Goal: Task Accomplishment & Management: Manage account settings

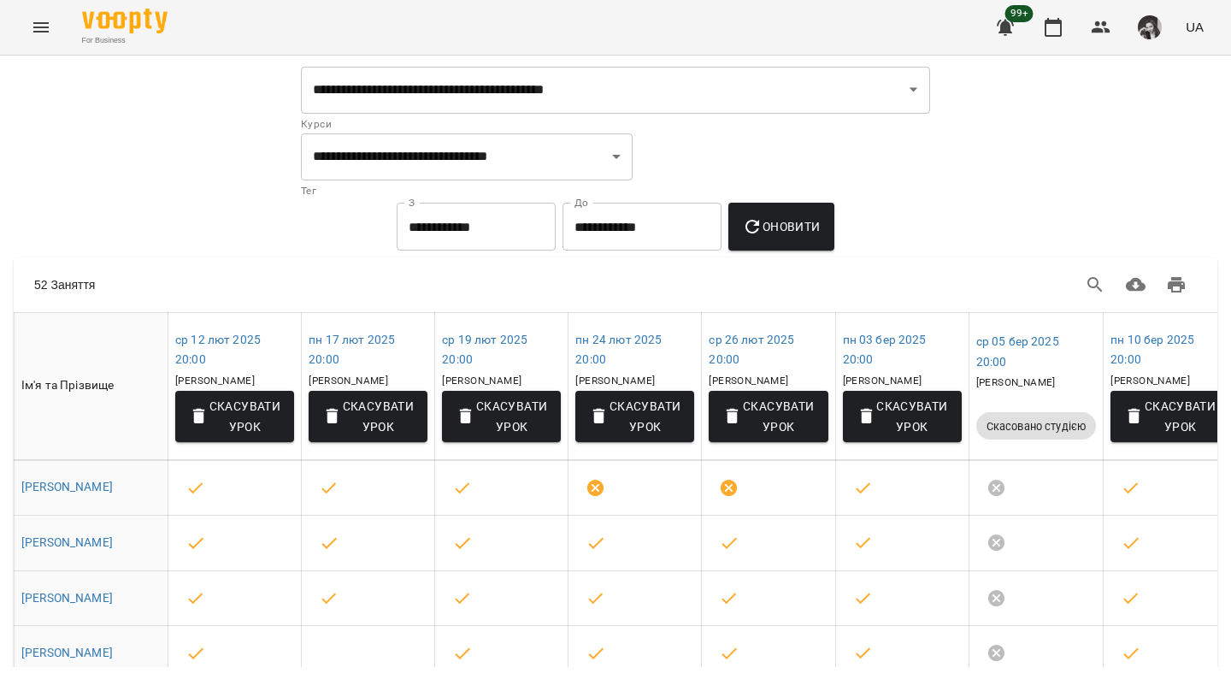
click at [104, 53] on div "For Business 99+ UA" at bounding box center [615, 27] width 1231 height 55
click at [41, 17] on icon "Menu" at bounding box center [41, 27] width 21 height 21
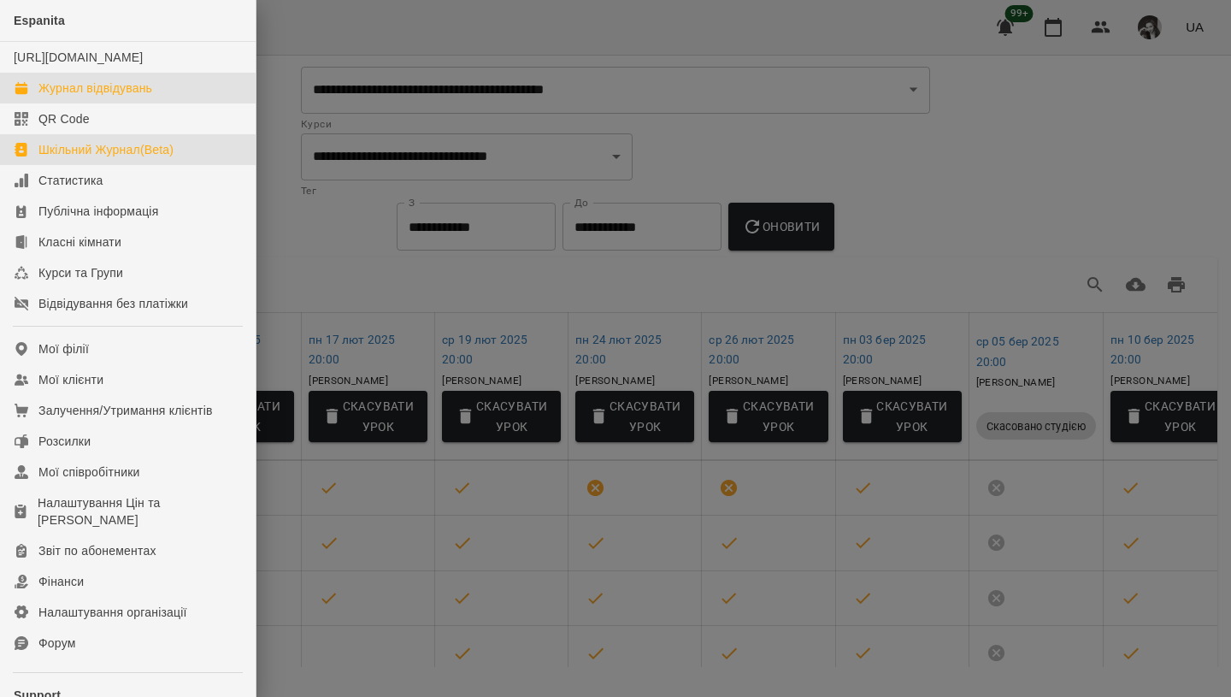
click at [116, 97] on div "Журнал відвідувань" at bounding box center [95, 87] width 114 height 17
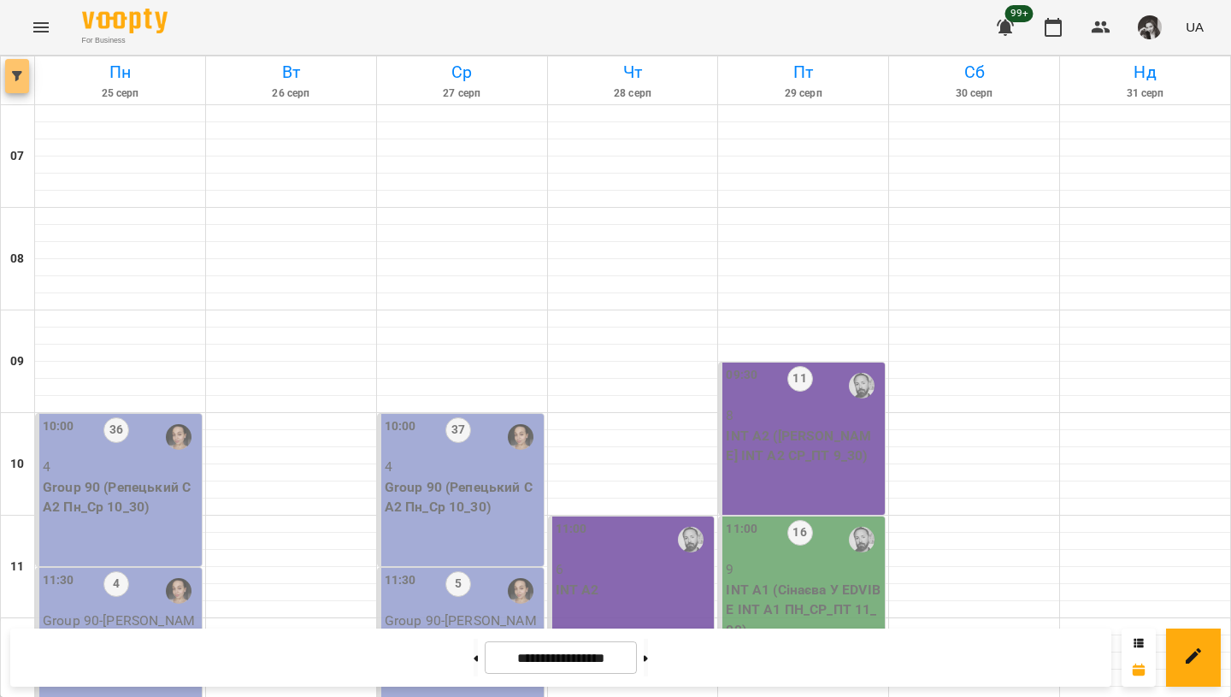
click at [13, 79] on icon "button" at bounding box center [17, 76] width 10 height 10
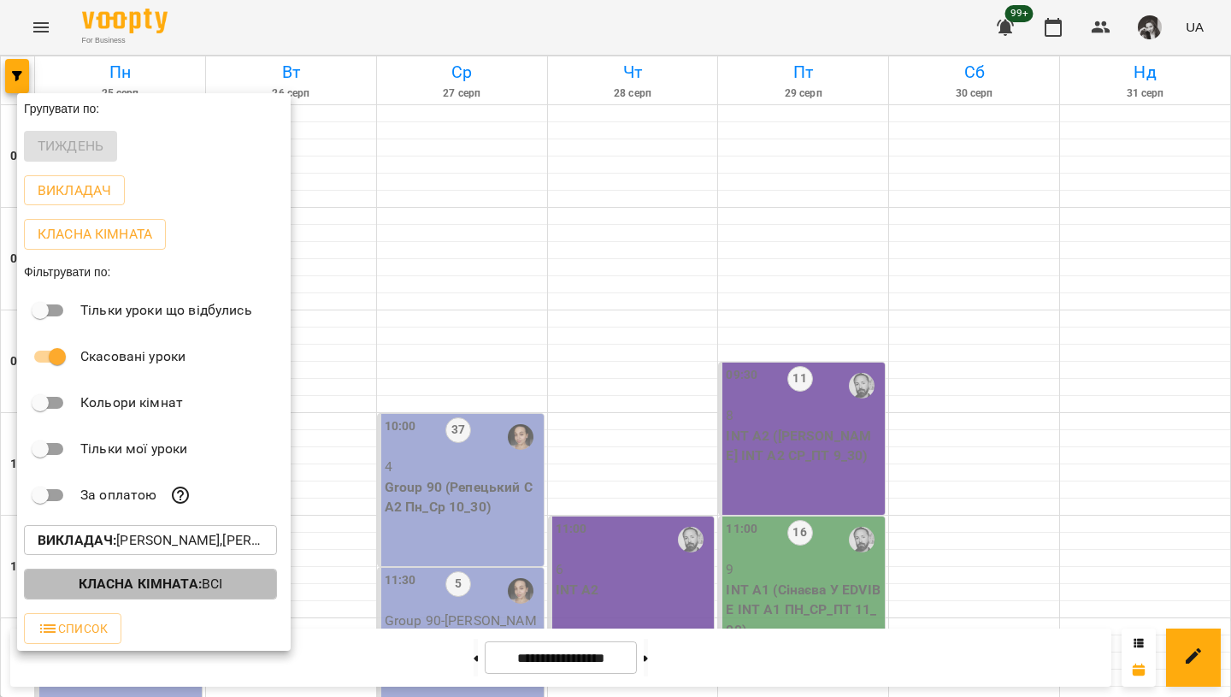
click at [197, 584] on b "Класна кімната :" at bounding box center [140, 583] width 123 height 16
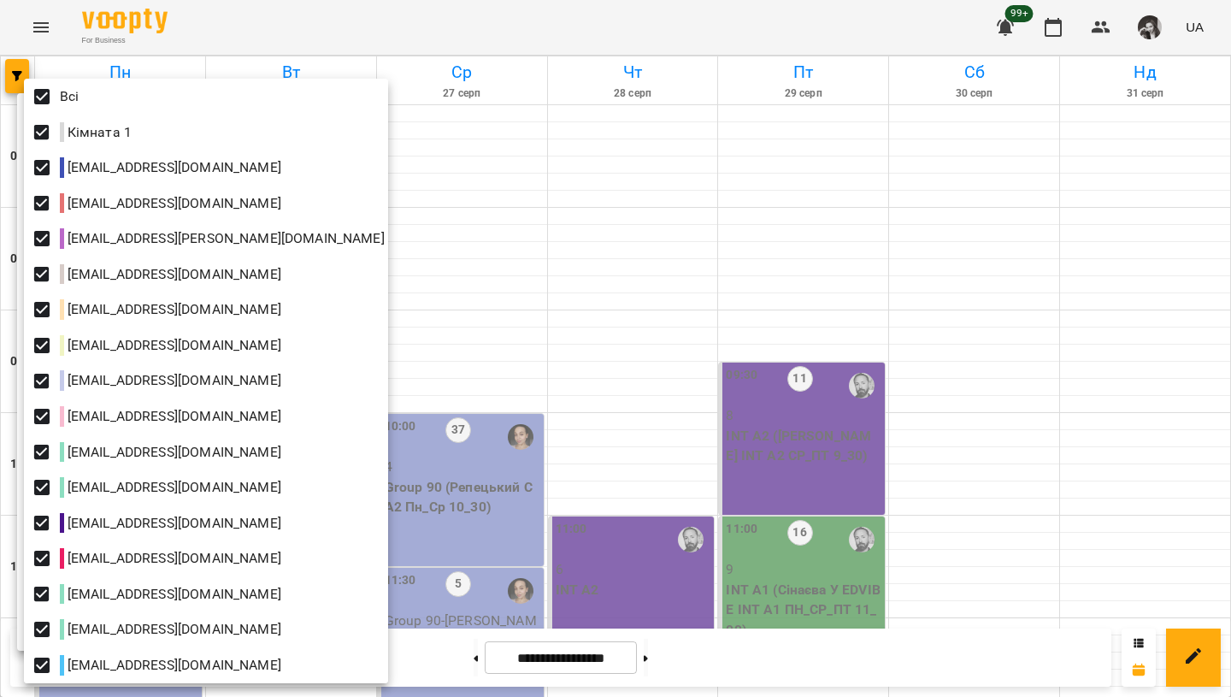
click at [67, 67] on div at bounding box center [615, 348] width 1231 height 697
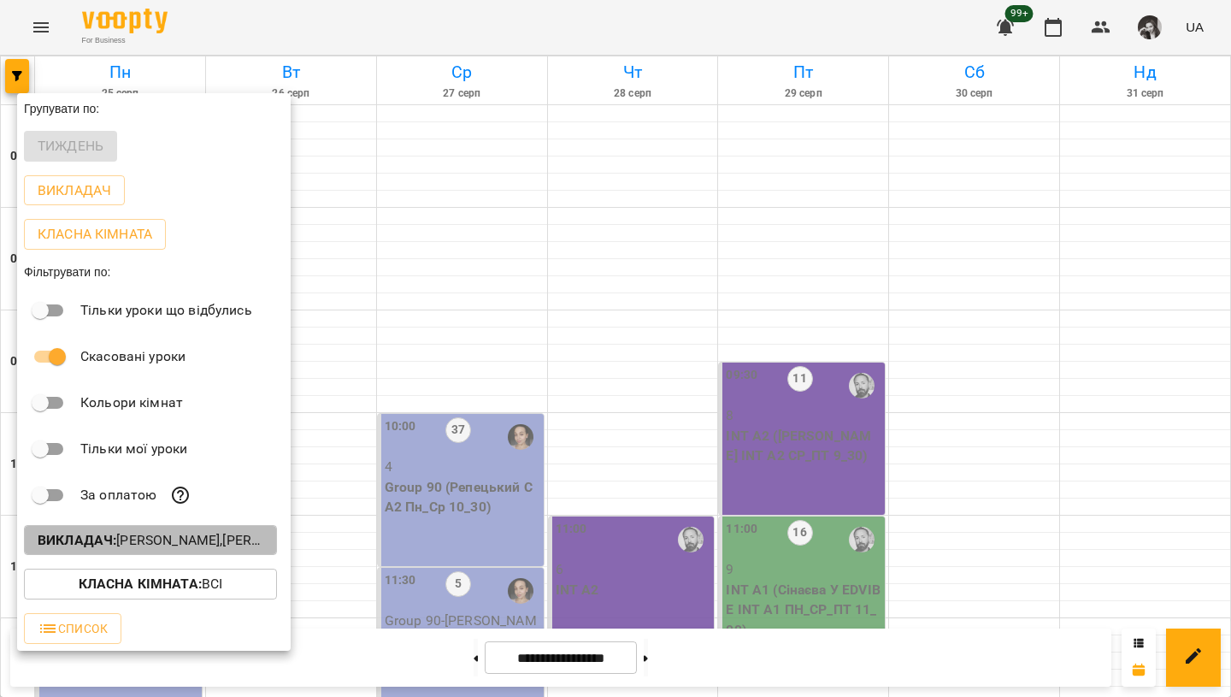
click at [170, 542] on p "Викладач : [PERSON_NAME],[PERSON_NAME]" at bounding box center [151, 540] width 226 height 21
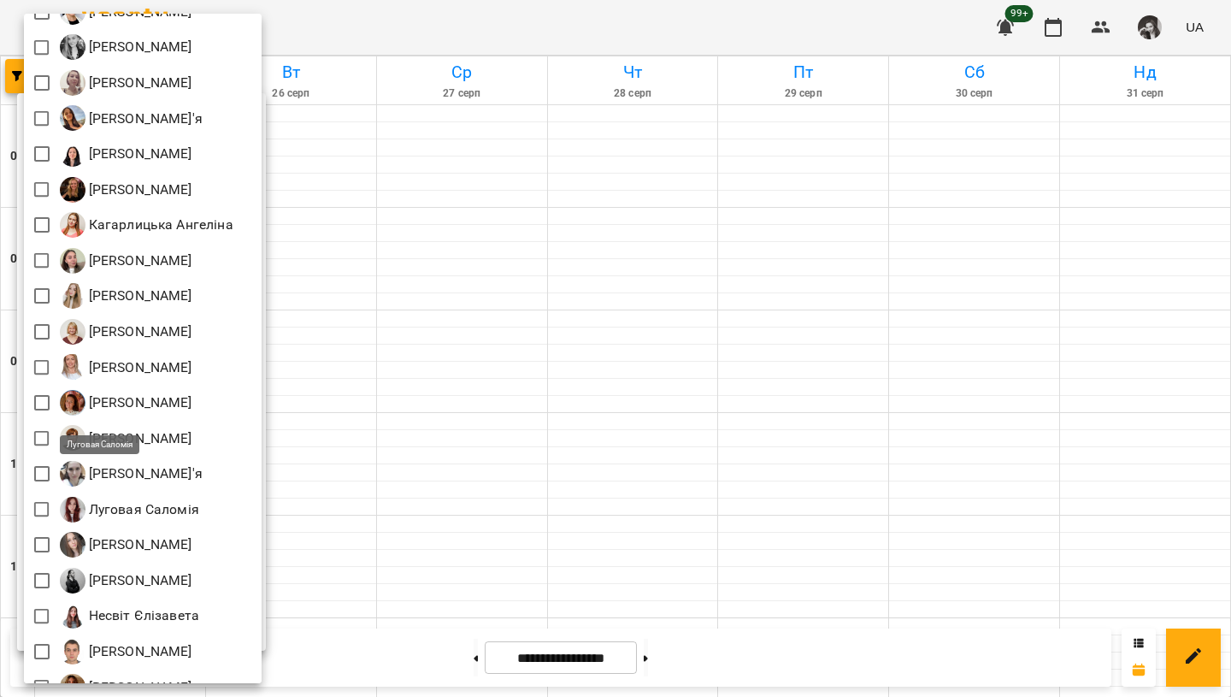
scroll to position [602, 0]
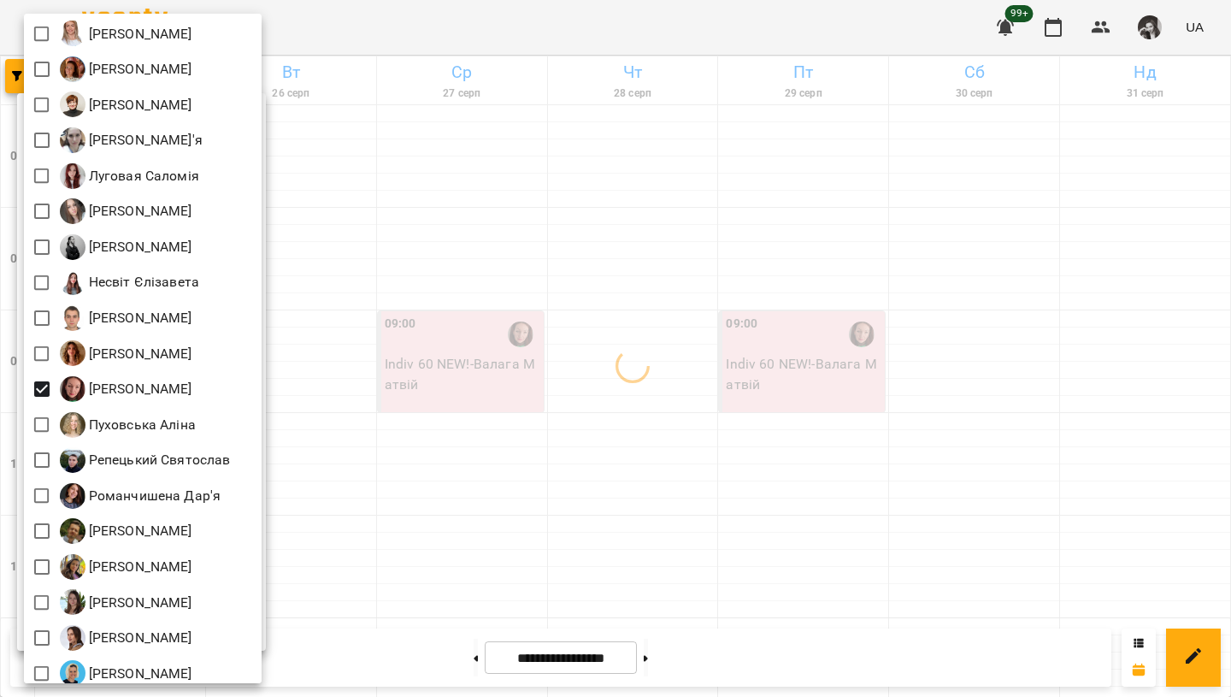
click at [420, 27] on div at bounding box center [615, 348] width 1231 height 697
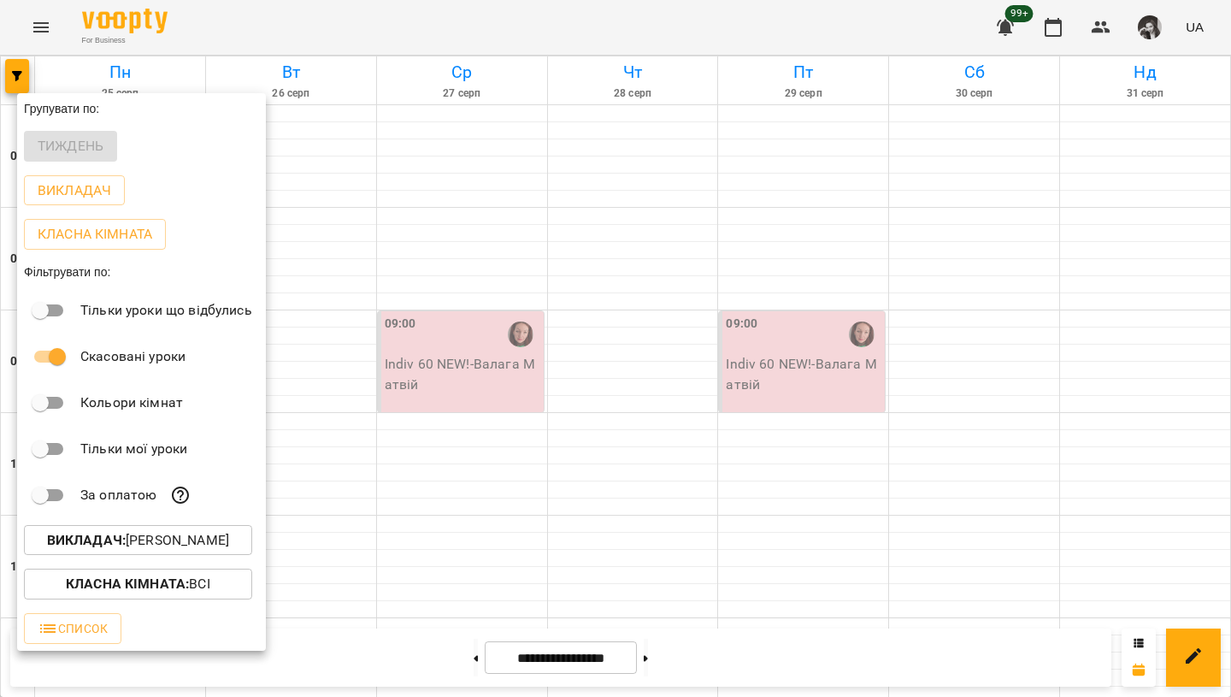
click at [403, 21] on div at bounding box center [615, 348] width 1231 height 697
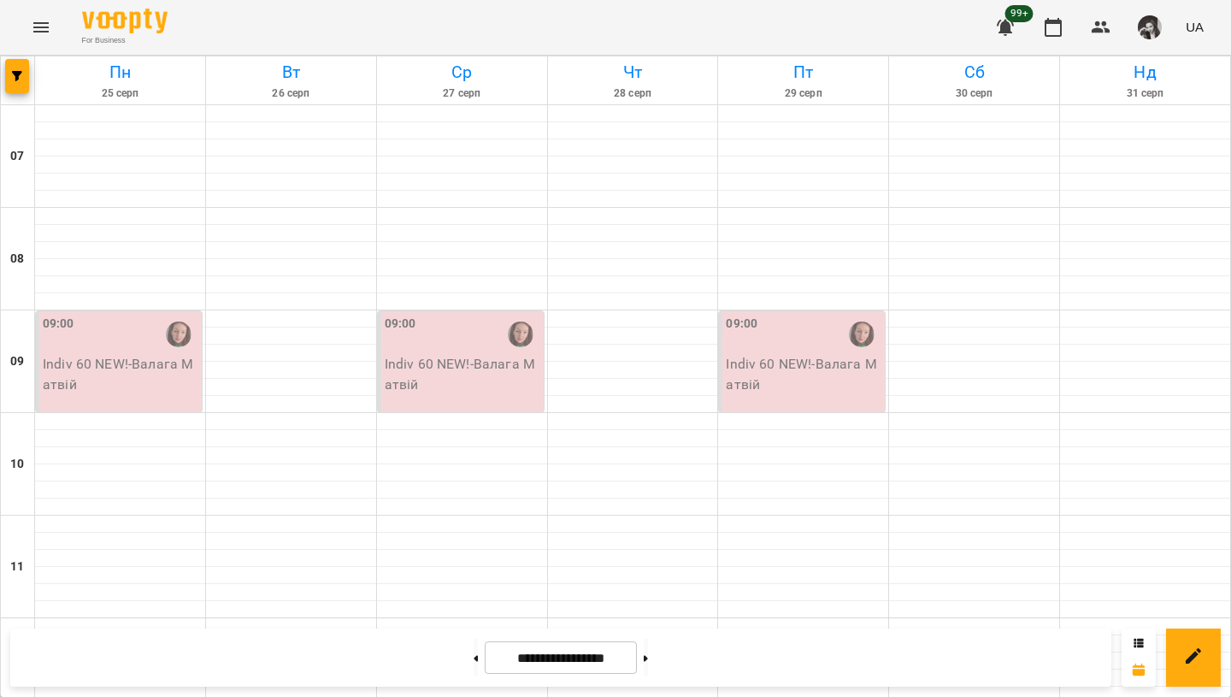
click at [463, 341] on div "09:00" at bounding box center [463, 334] width 156 height 39
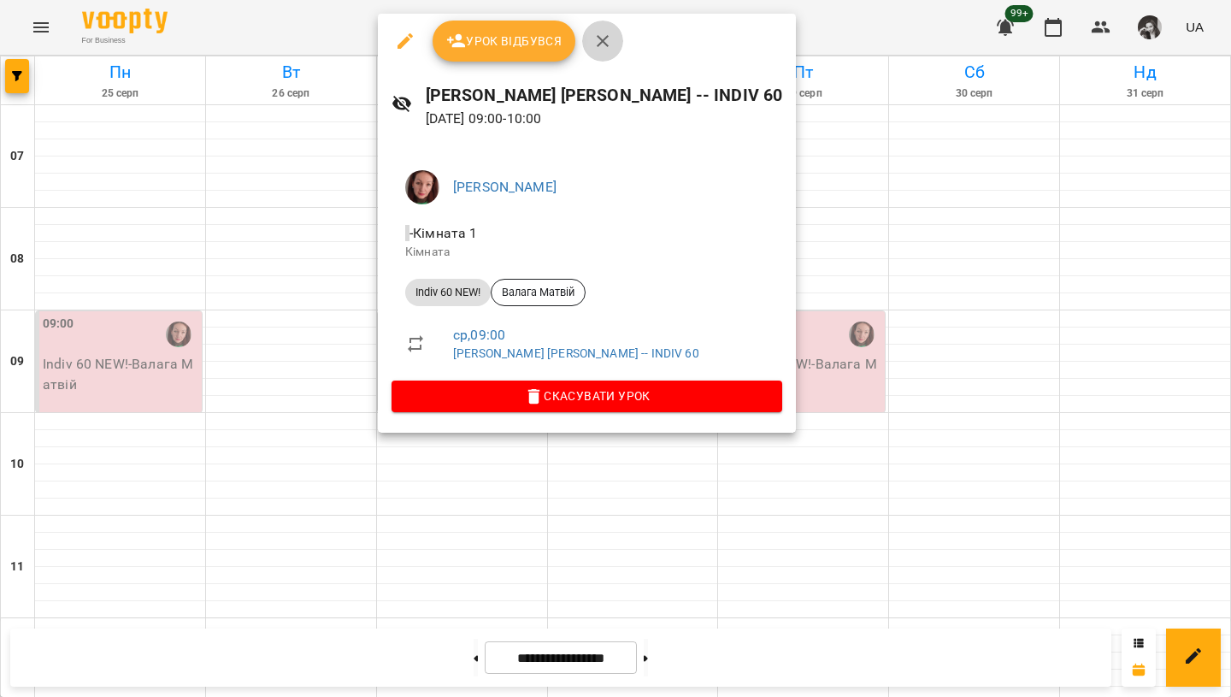
click at [602, 42] on icon "button" at bounding box center [603, 41] width 12 height 12
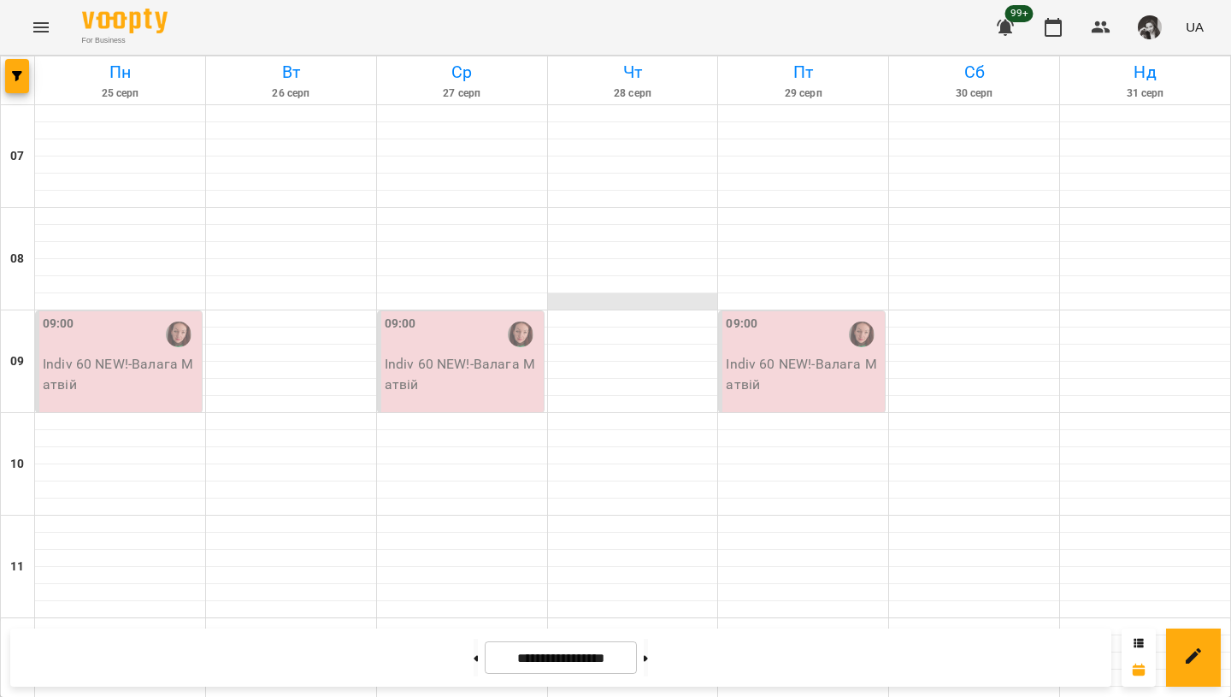
scroll to position [73, 0]
click at [648, 654] on button at bounding box center [646, 657] width 4 height 38
click at [648, 663] on button at bounding box center [646, 657] width 4 height 38
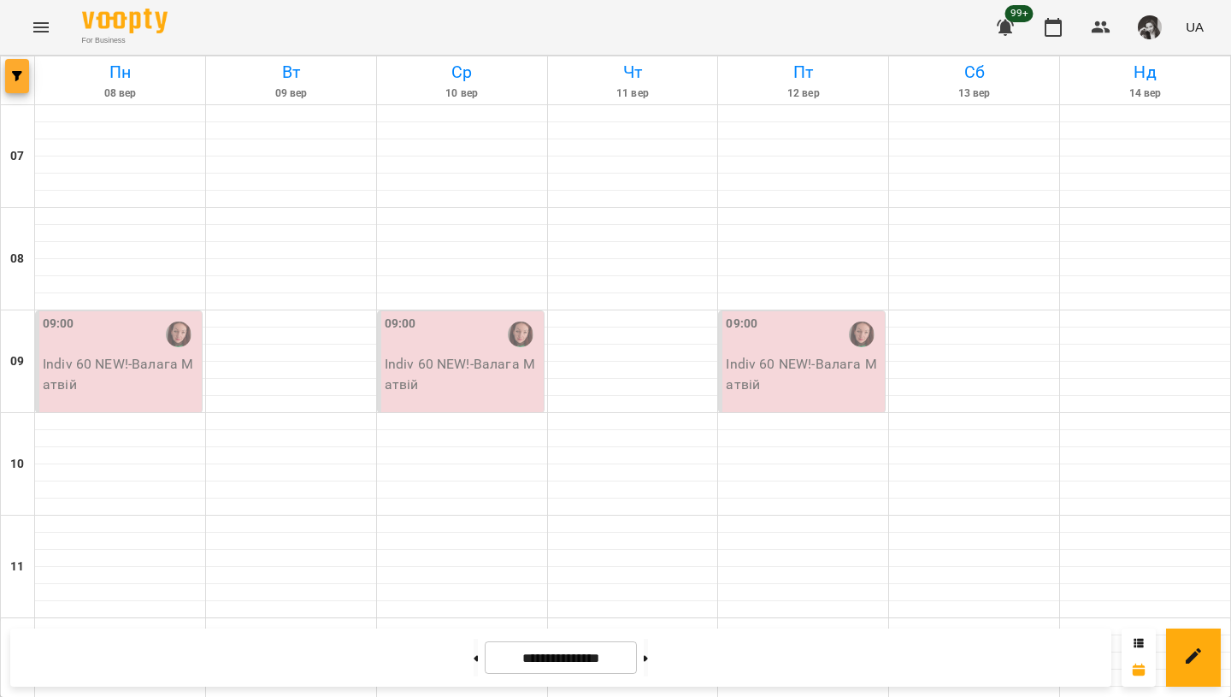
click at [16, 75] on icon "button" at bounding box center [17, 76] width 10 height 10
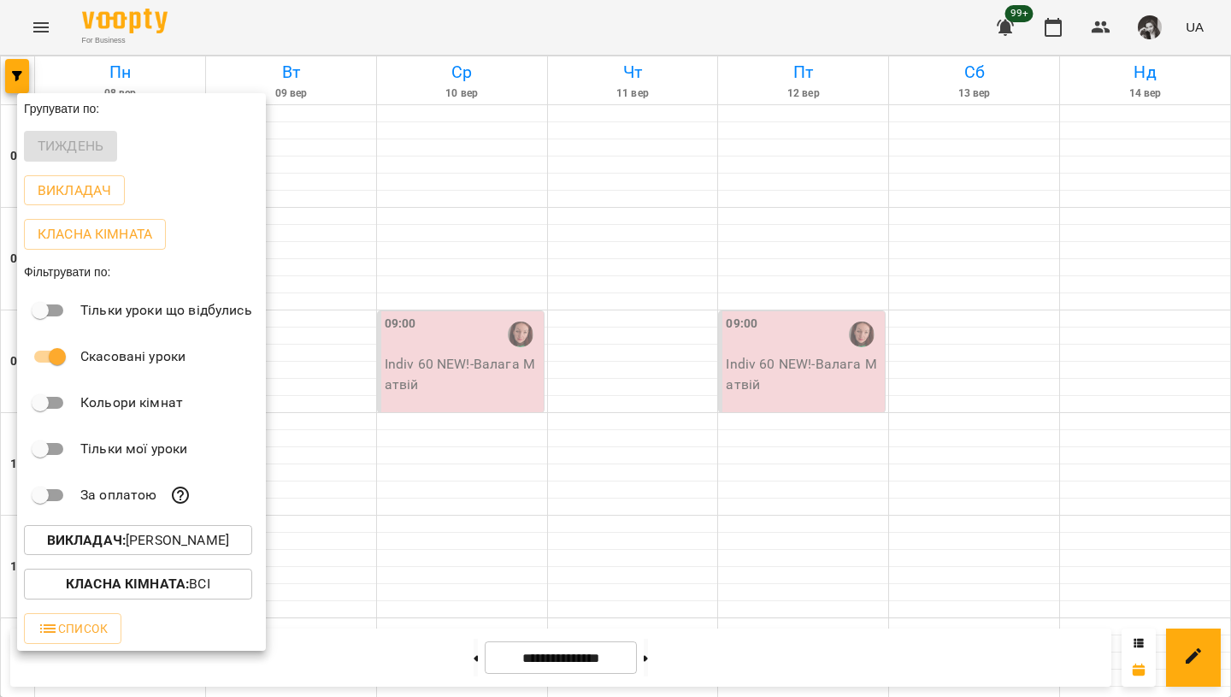
click at [150, 556] on button "Викладач : [PERSON_NAME]" at bounding box center [138, 540] width 228 height 31
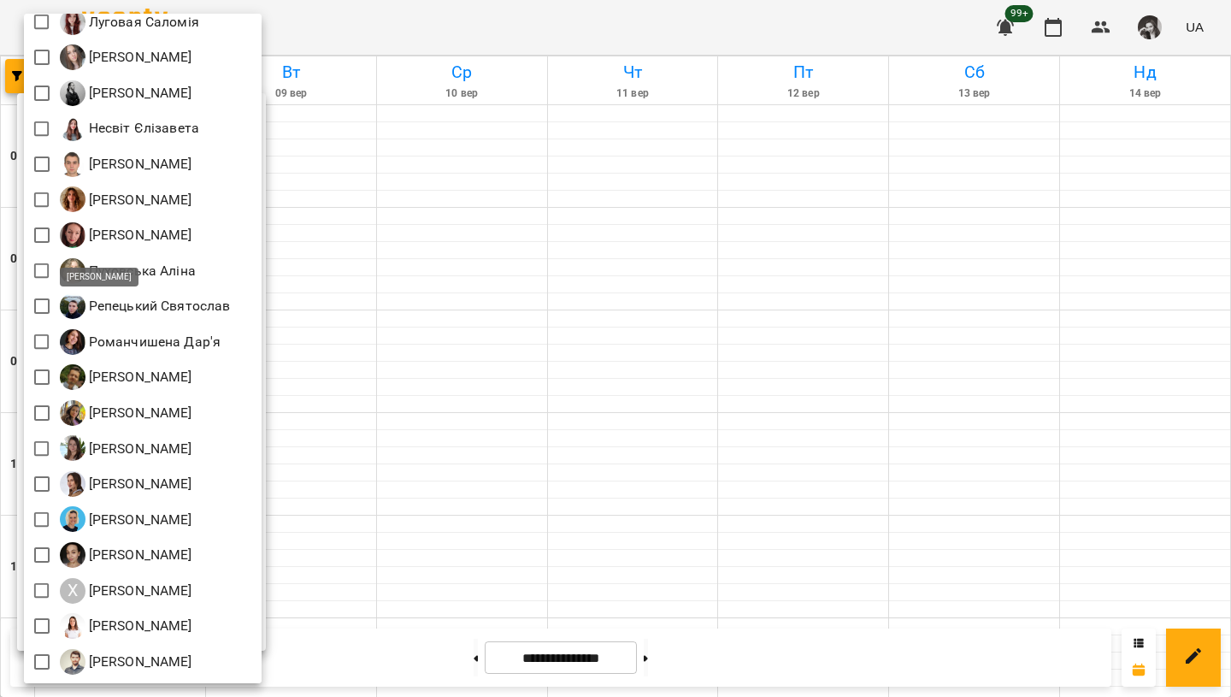
scroll to position [502, 0]
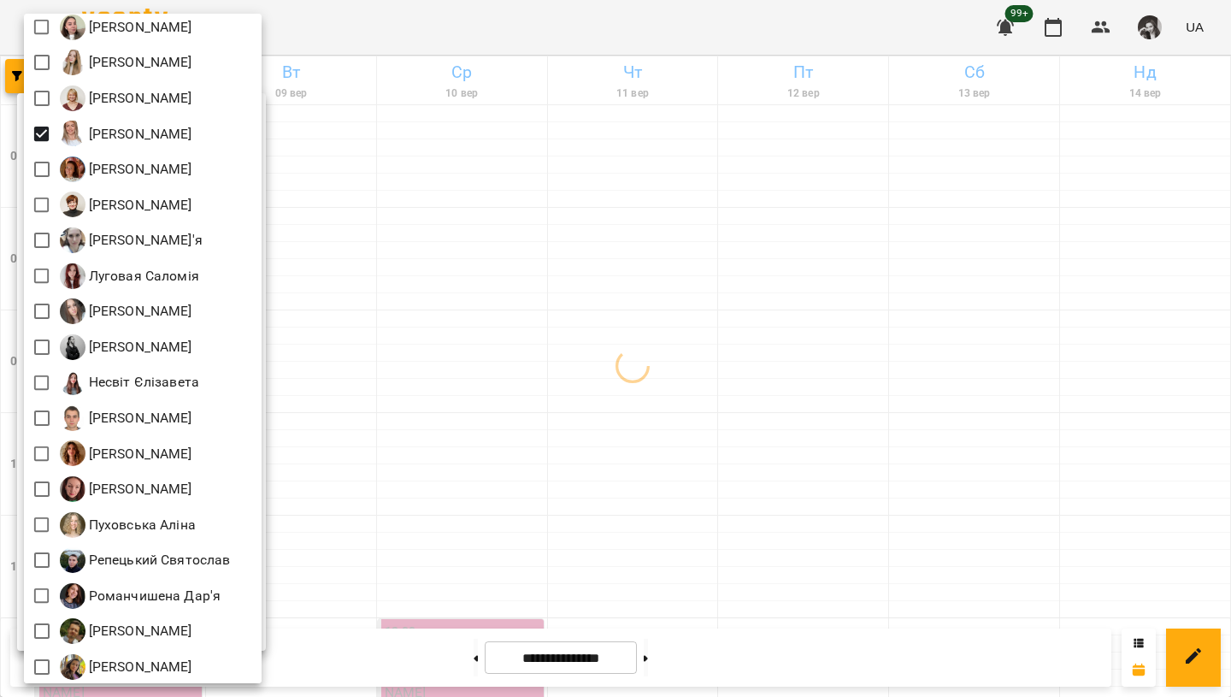
click at [428, 25] on div at bounding box center [615, 348] width 1231 height 697
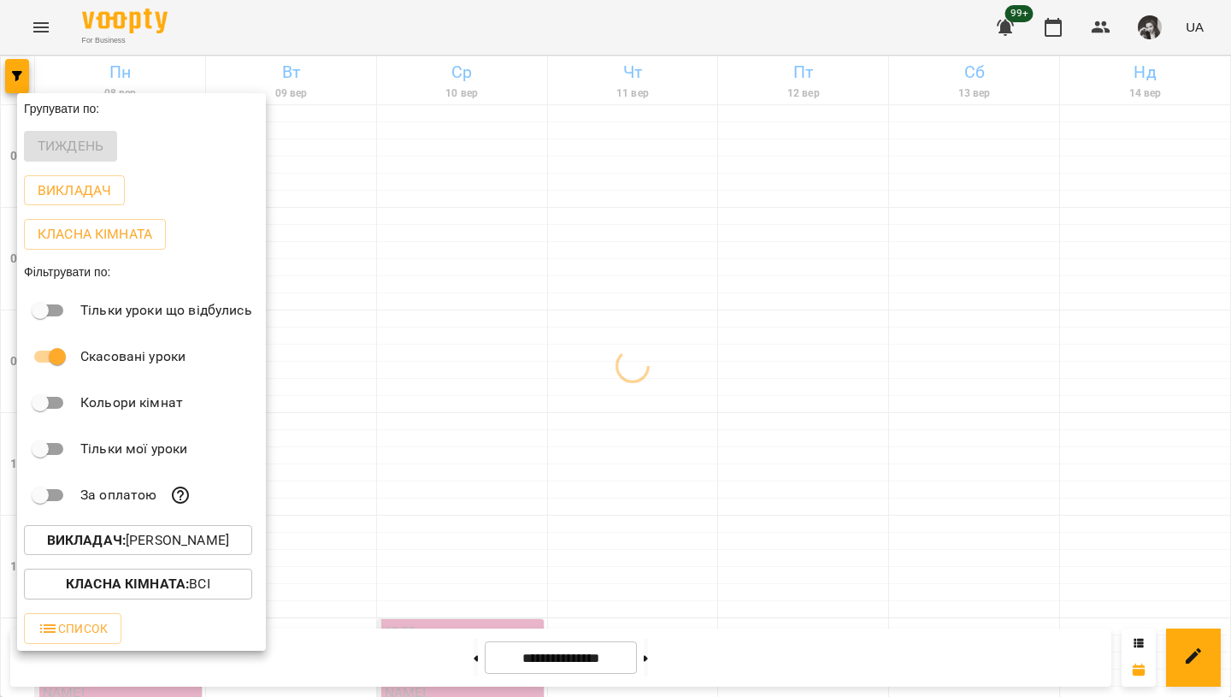
click at [421, 25] on div at bounding box center [615, 348] width 1231 height 697
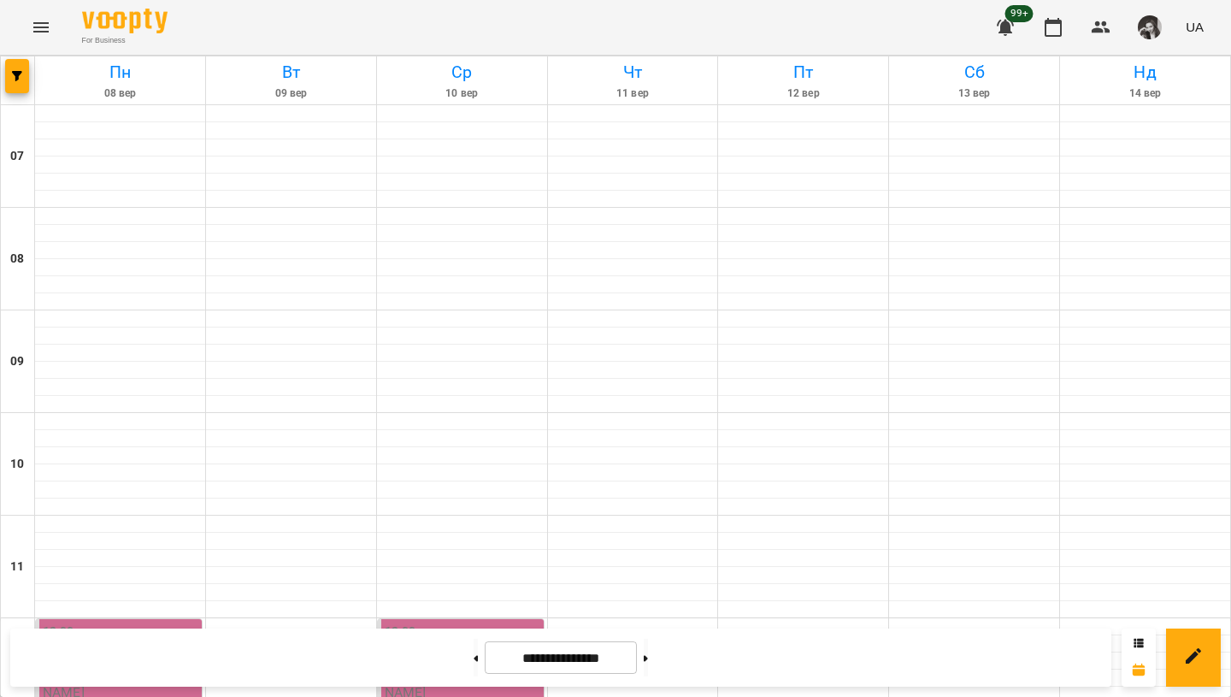
scroll to position [44, 0]
click at [473, 668] on button at bounding box center [475, 657] width 4 height 38
click at [15, 87] on button "button" at bounding box center [17, 76] width 24 height 34
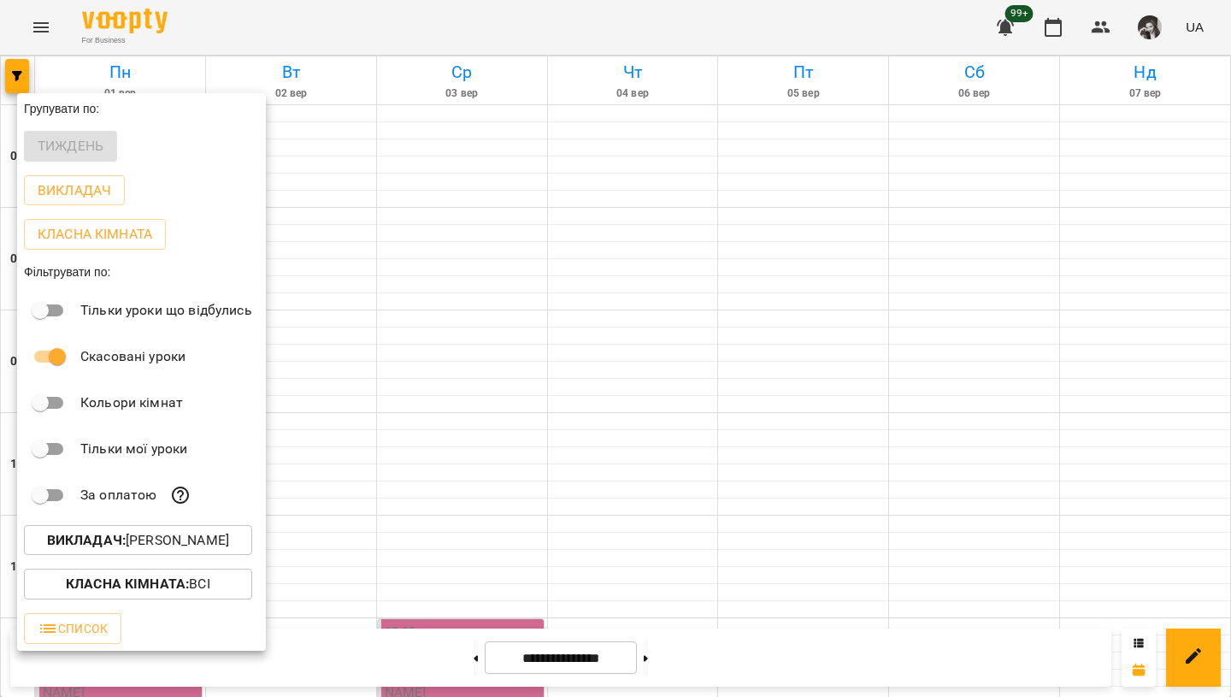
click at [153, 543] on p "Викладач : [PERSON_NAME]" at bounding box center [138, 540] width 182 height 21
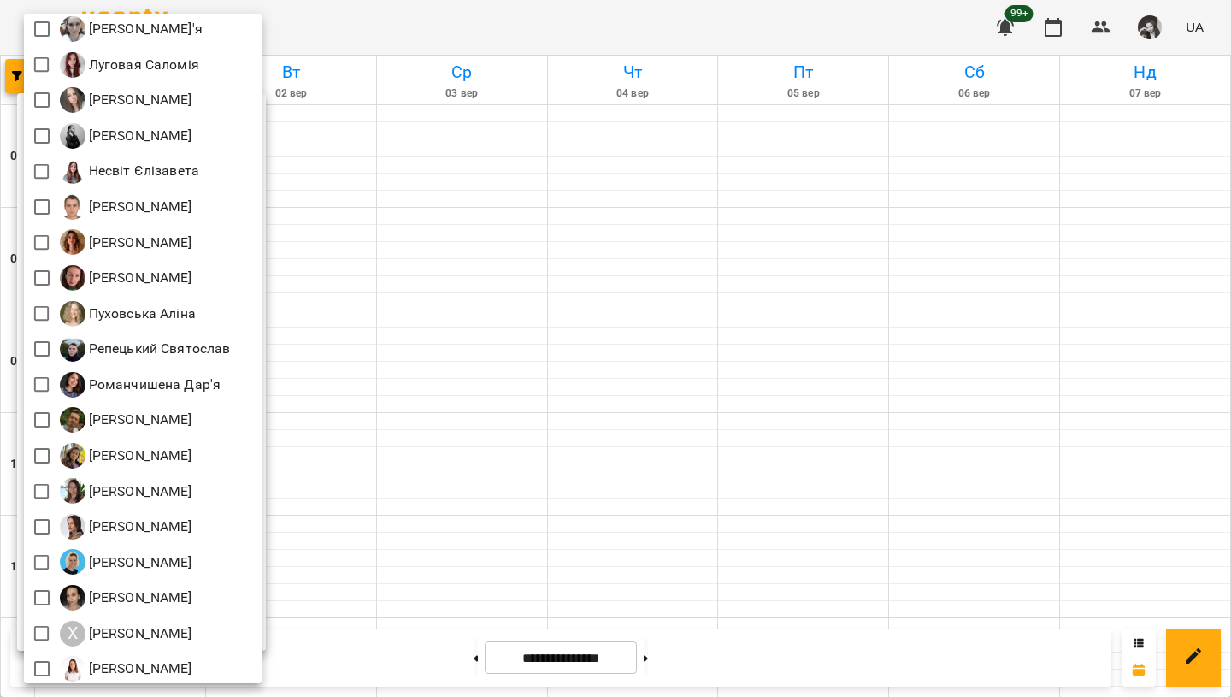
scroll to position [756, 0]
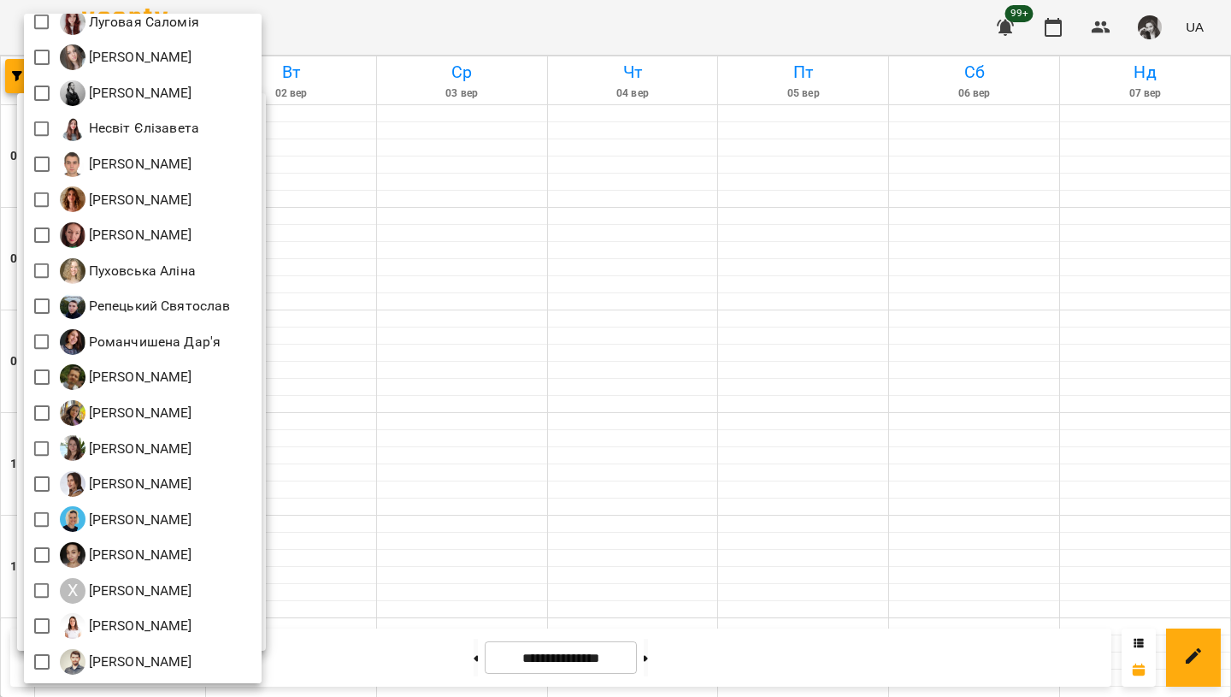
click at [430, 32] on div at bounding box center [615, 348] width 1231 height 697
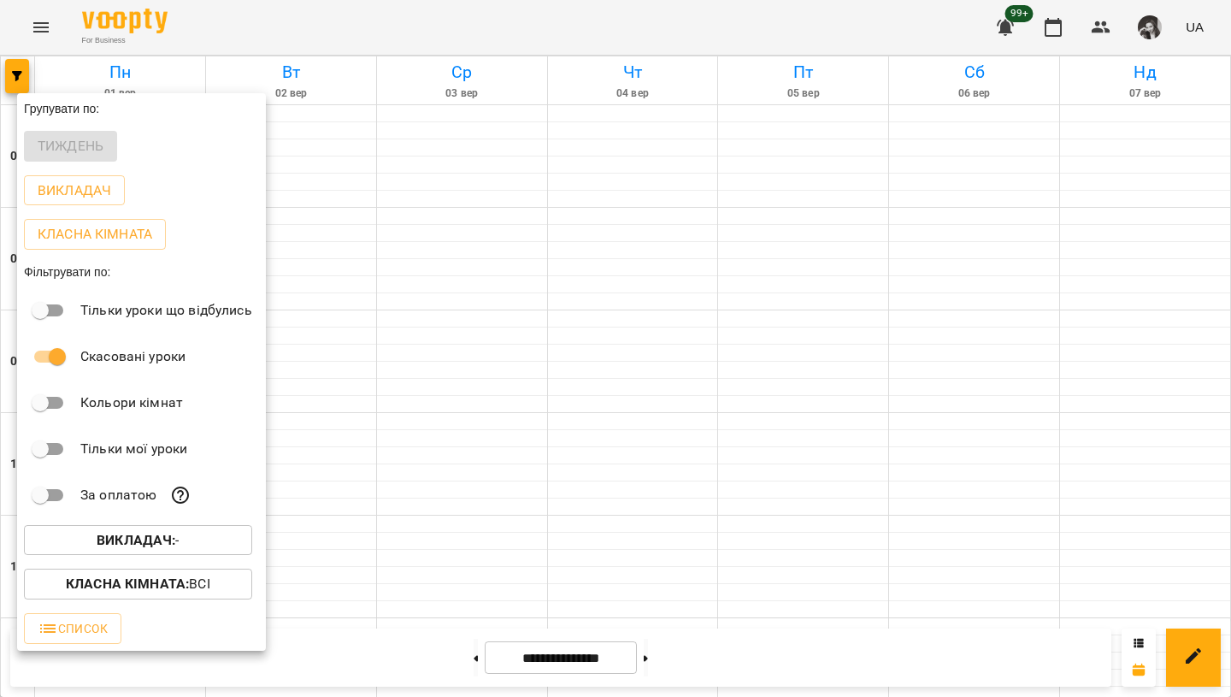
click at [262, 21] on div at bounding box center [615, 348] width 1231 height 697
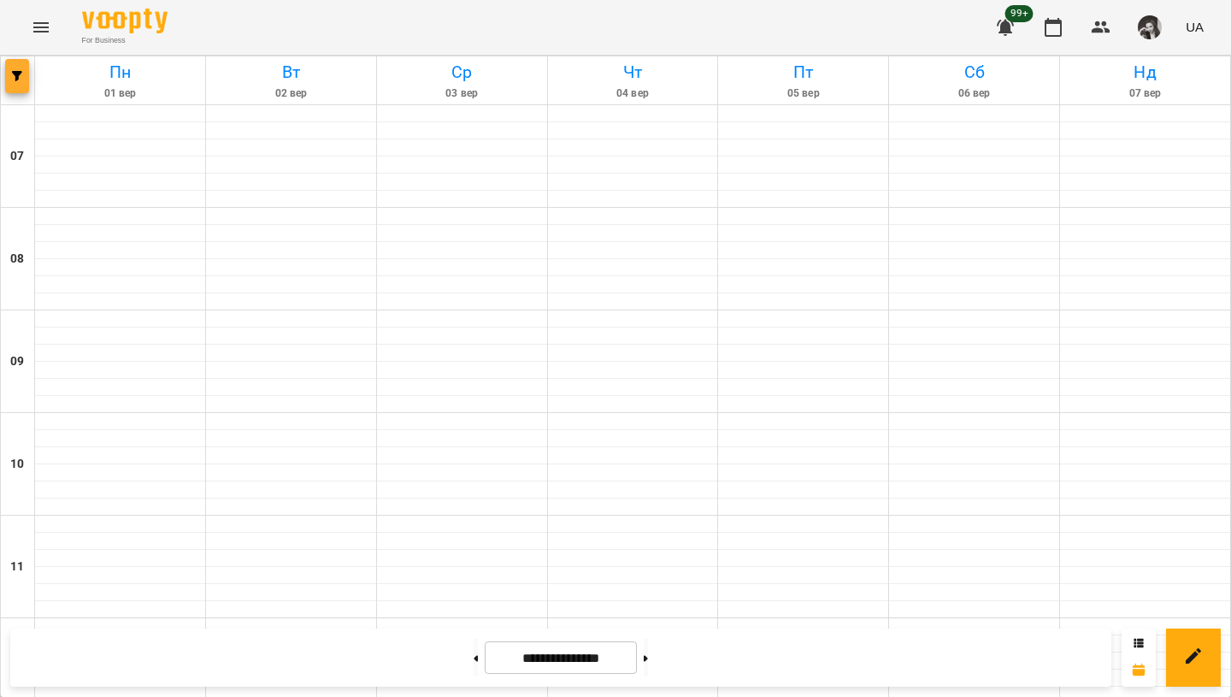
click at [11, 84] on button "button" at bounding box center [17, 76] width 24 height 34
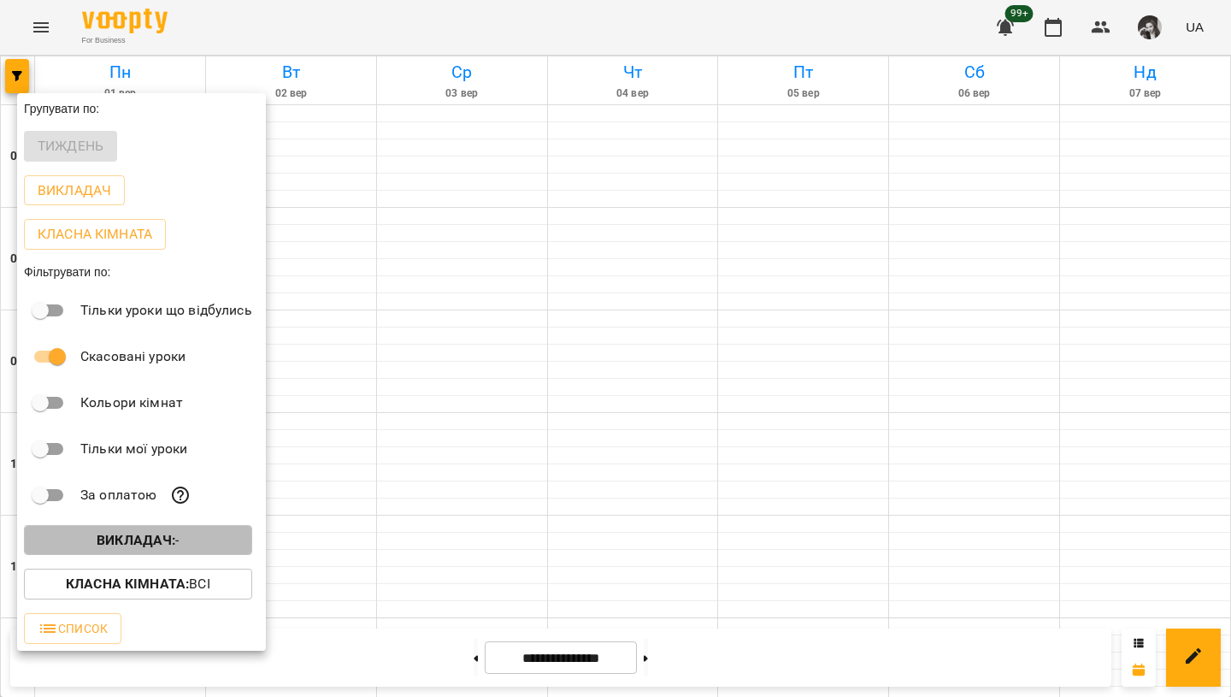
click at [153, 542] on b "Викладач :" at bounding box center [136, 540] width 79 height 16
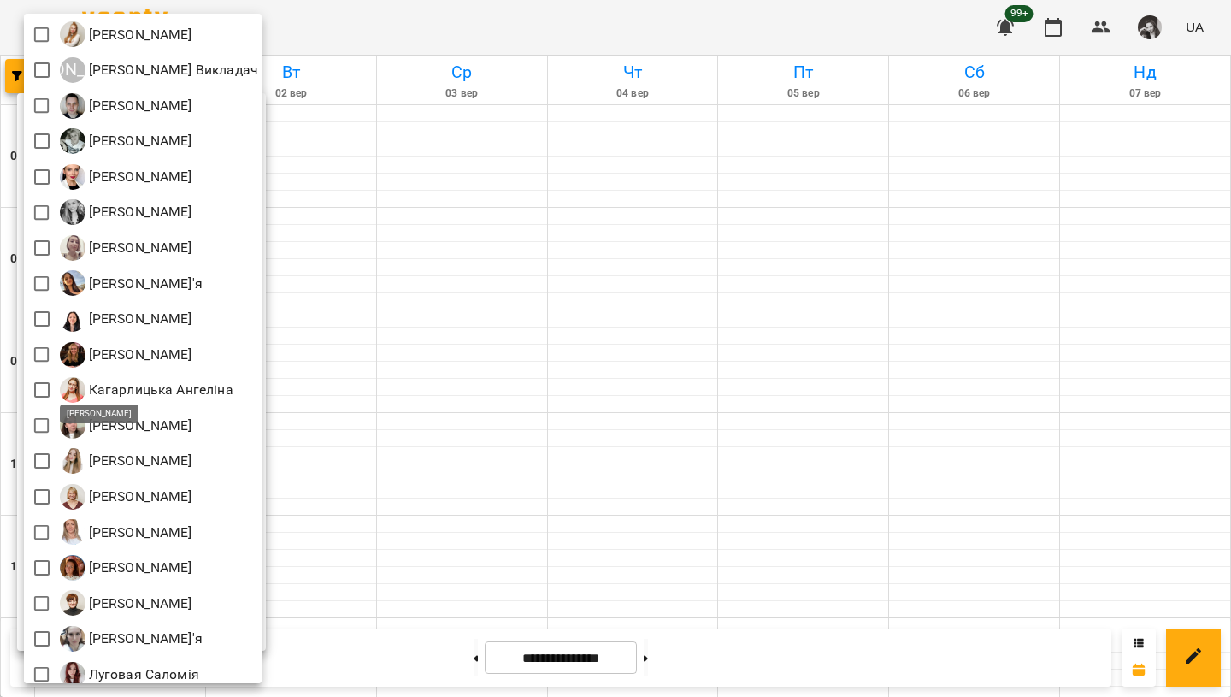
scroll to position [116, 0]
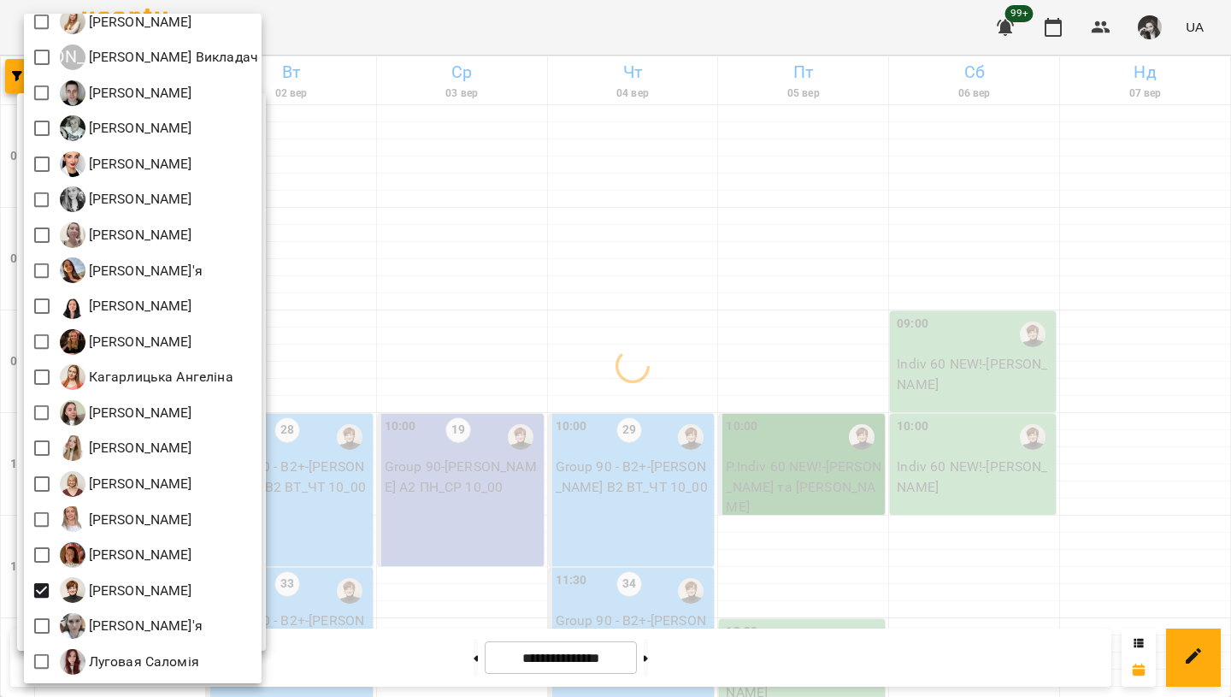
click at [444, 140] on div at bounding box center [615, 348] width 1231 height 697
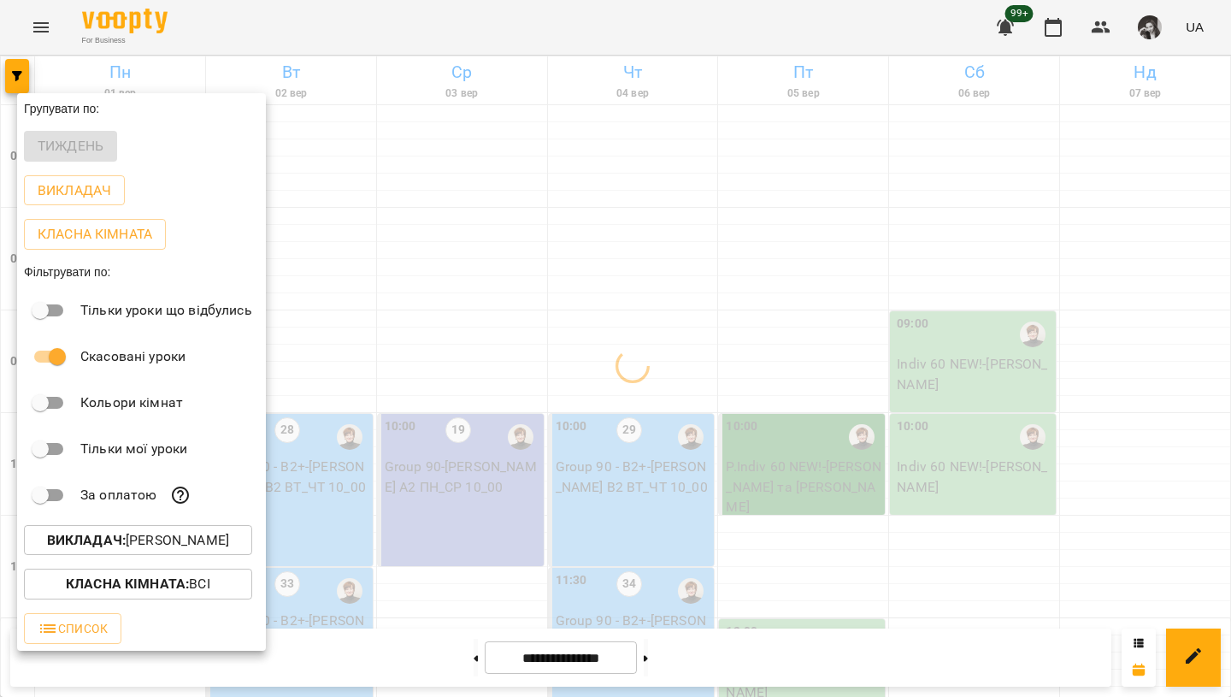
click at [340, 27] on div at bounding box center [615, 348] width 1231 height 697
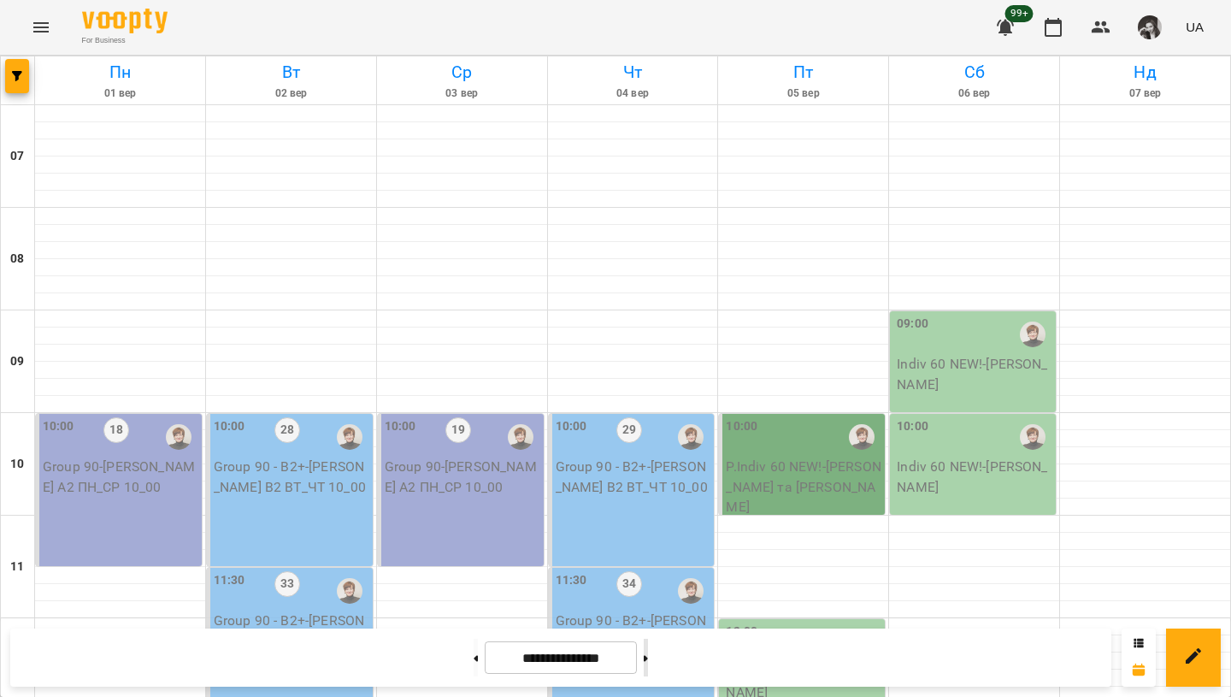
click at [648, 665] on button at bounding box center [646, 657] width 4 height 38
click at [440, 456] on p "Group 90 - [PERSON_NAME] А2 ПН_СР 10_00" at bounding box center [463, 476] width 156 height 40
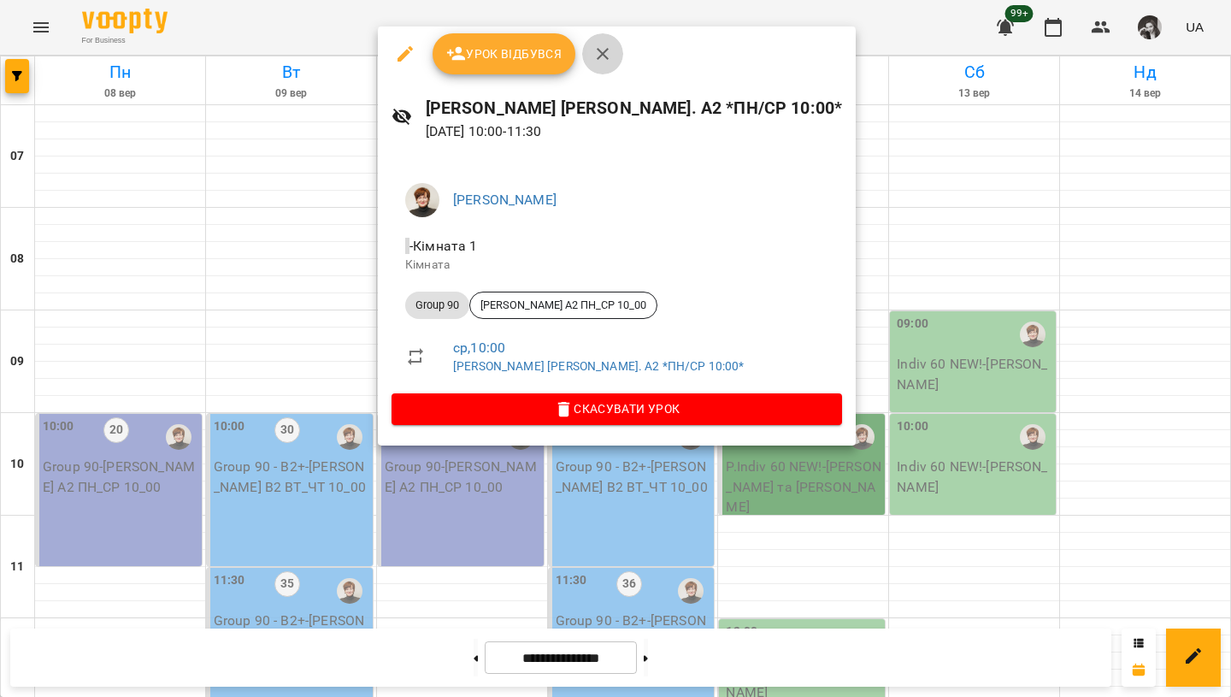
click at [602, 57] on icon "button" at bounding box center [602, 54] width 21 height 21
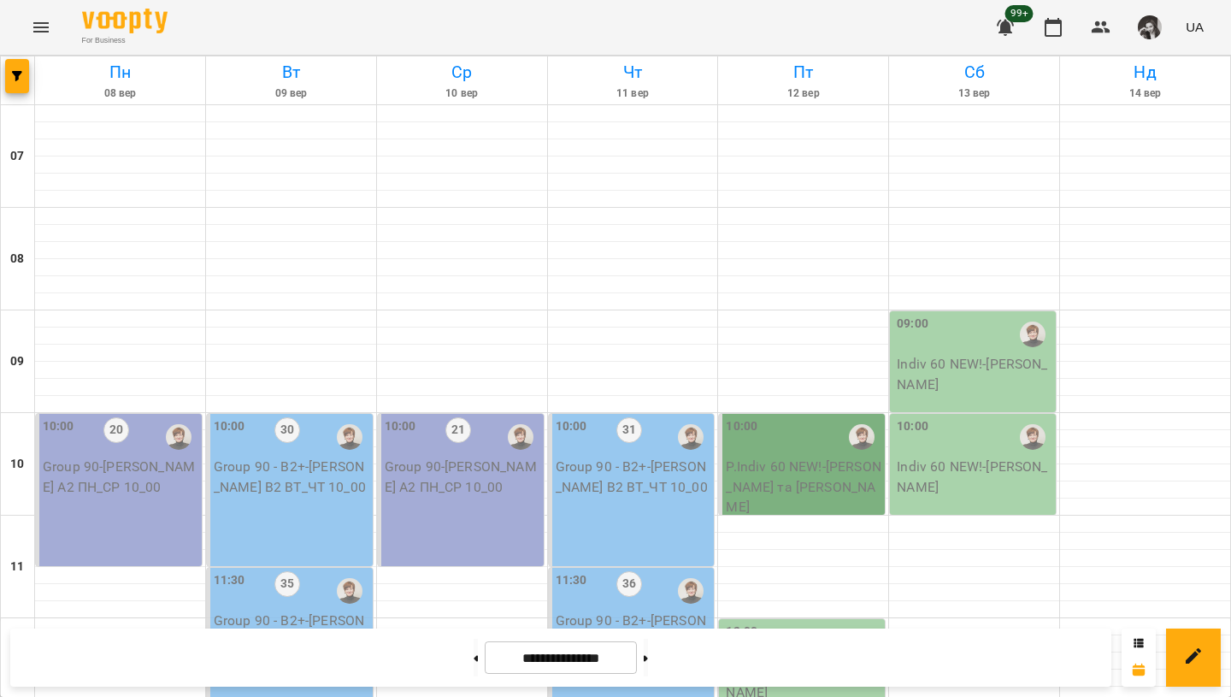
scroll to position [271, 0]
click at [473, 651] on button at bounding box center [475, 657] width 4 height 38
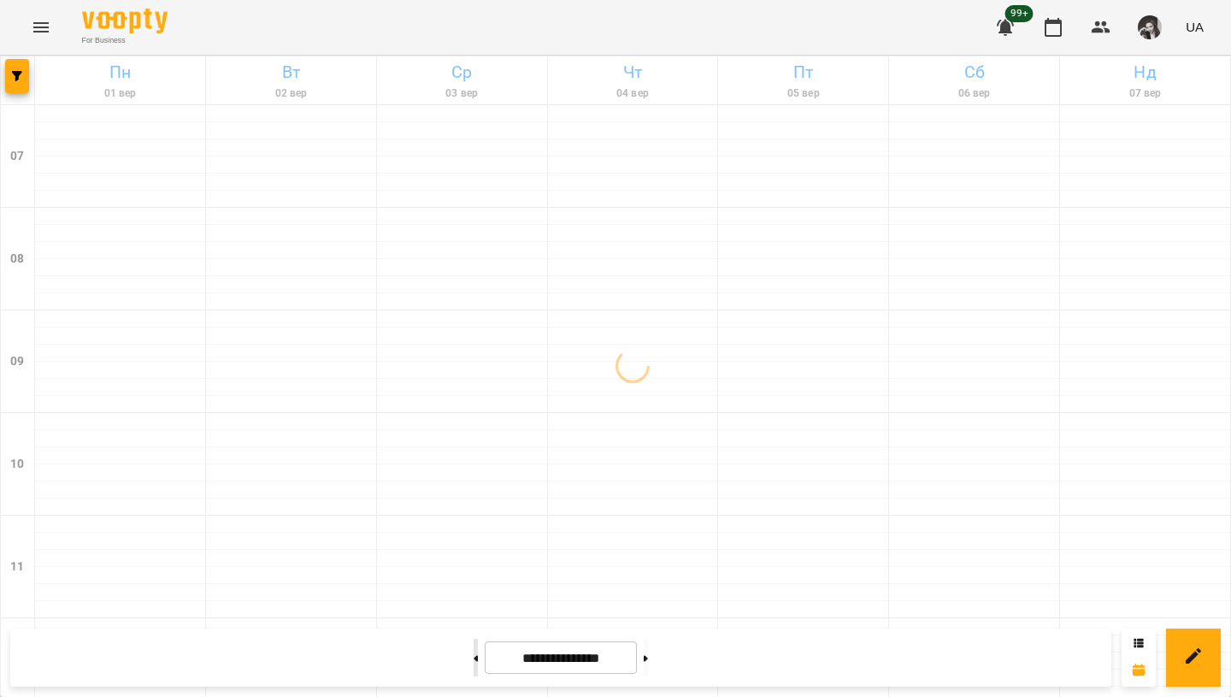
click at [473, 651] on button at bounding box center [475, 657] width 4 height 38
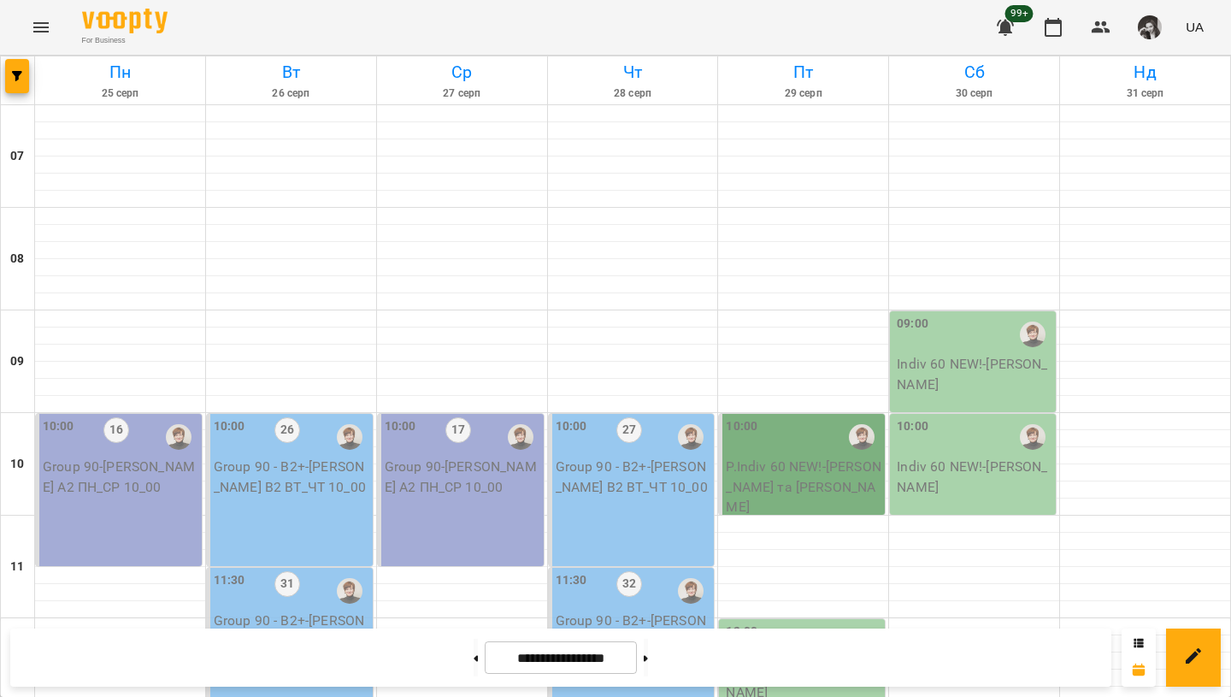
scroll to position [333, 0]
click at [473, 662] on button at bounding box center [475, 657] width 4 height 38
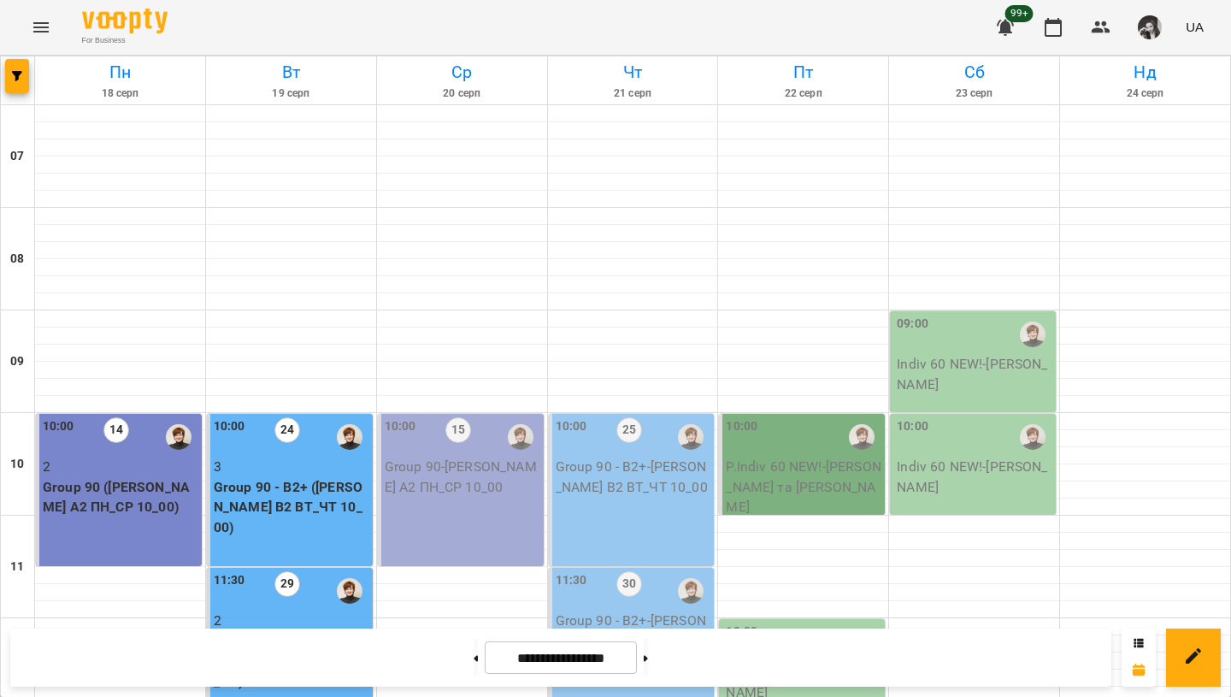
scroll to position [180, 0]
click at [648, 666] on button at bounding box center [646, 657] width 4 height 38
type input "**********"
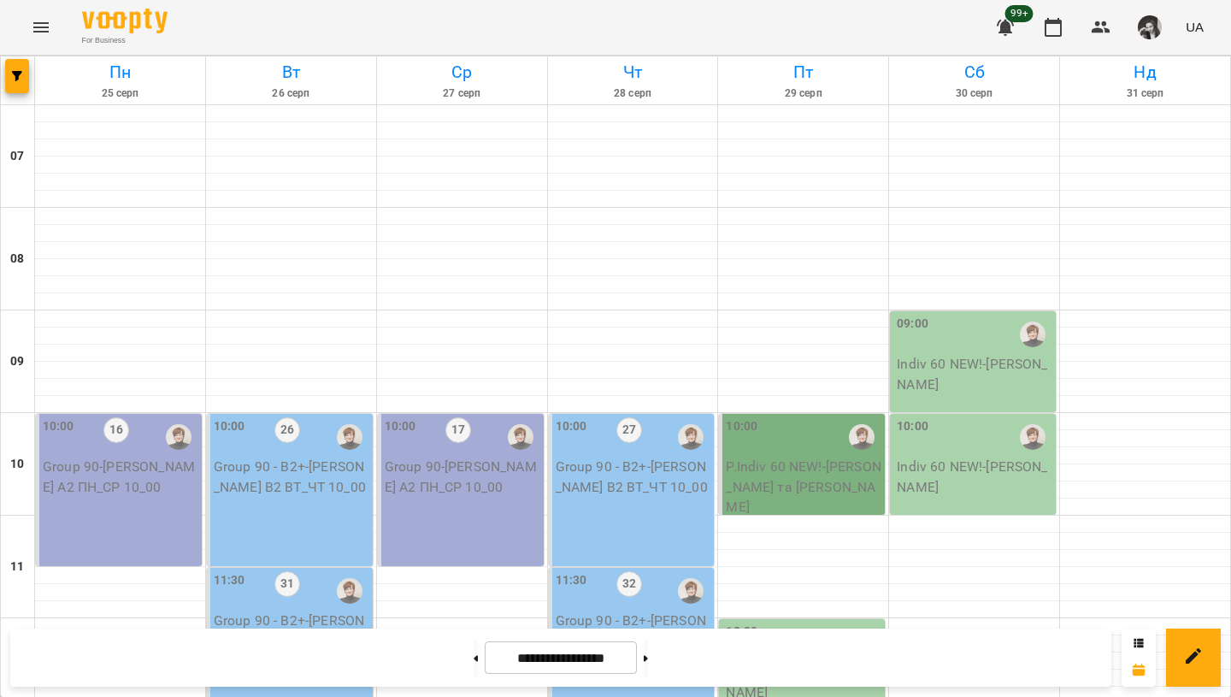
click at [111, 414] on div "10:00 16 Group 90 - [PERSON_NAME] А2 ПН_СР 10_00" at bounding box center [119, 490] width 166 height 152
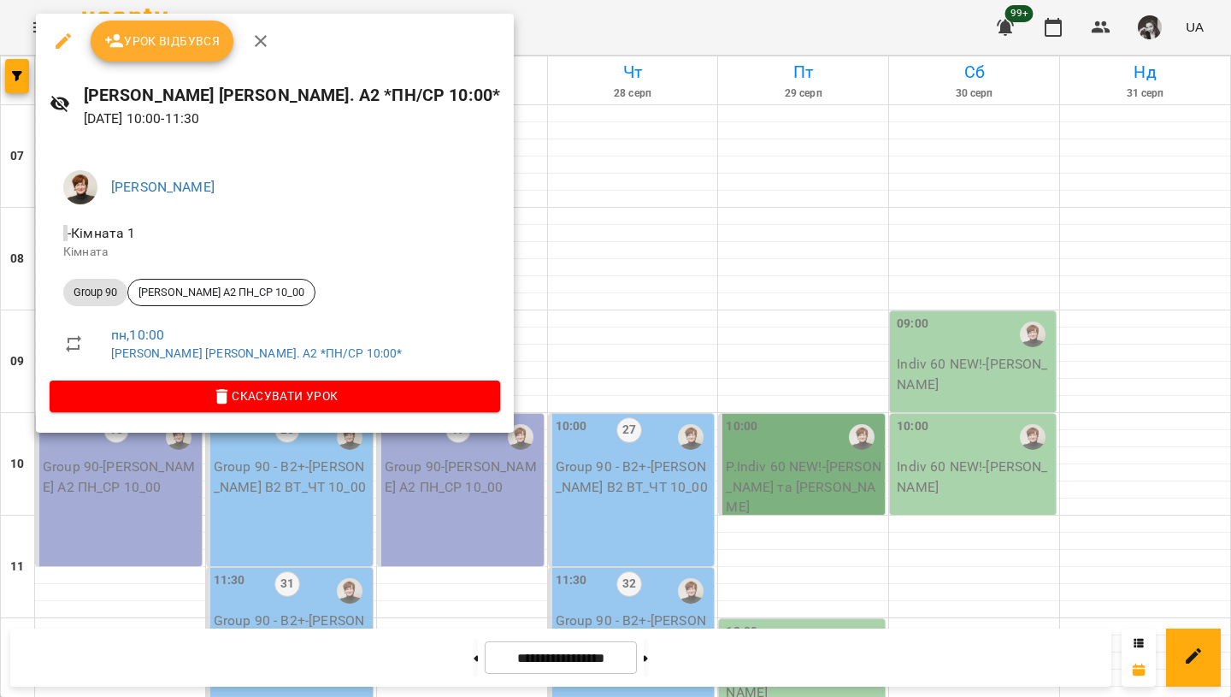
click at [425, 207] on div at bounding box center [615, 348] width 1231 height 697
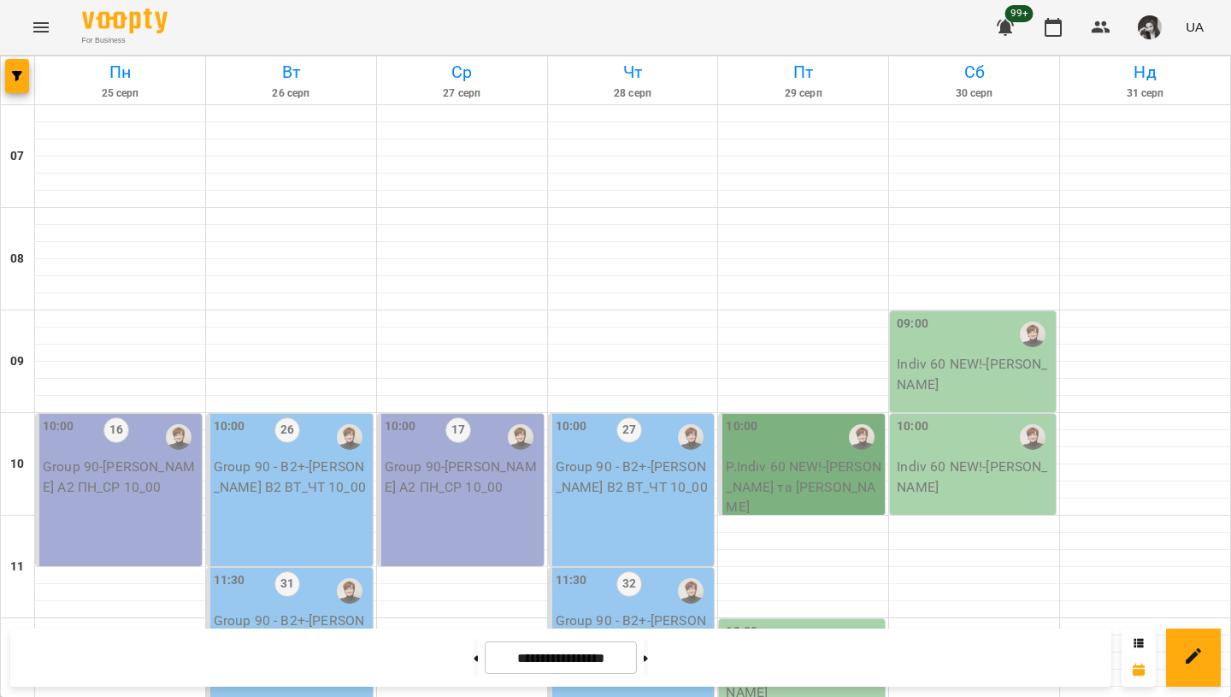
click at [438, 456] on p "Group 90 - [PERSON_NAME] А2 ПН_СР 10_00" at bounding box center [463, 476] width 156 height 40
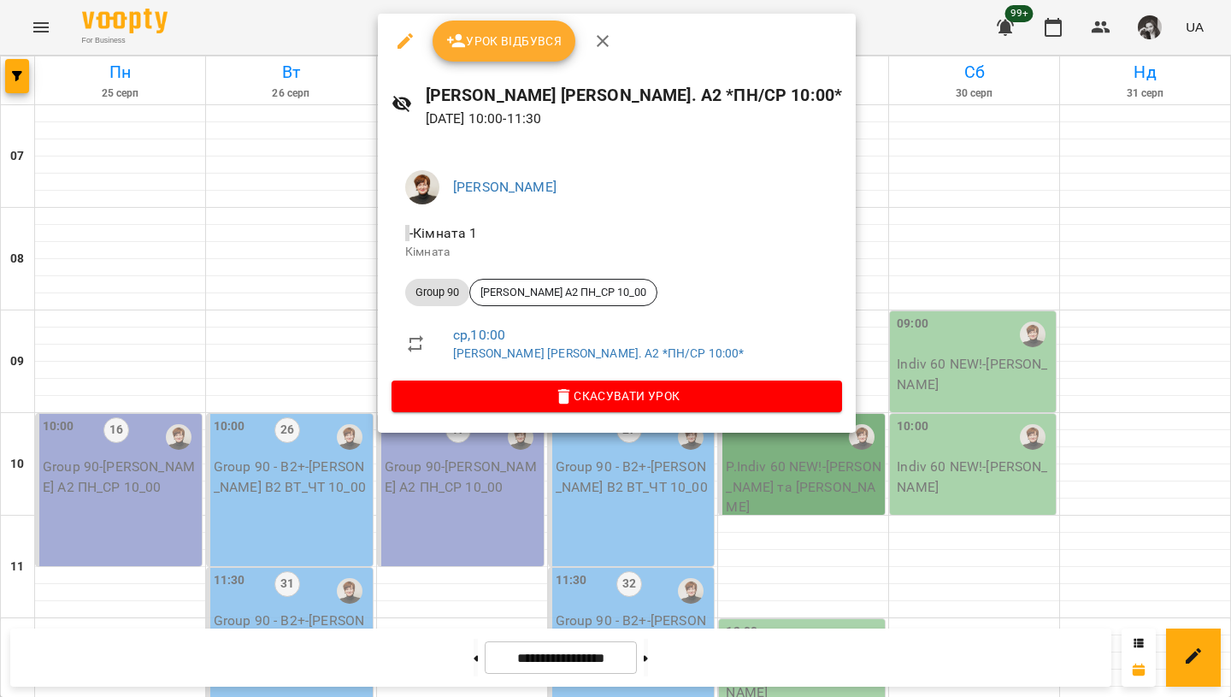
click at [456, 454] on div at bounding box center [615, 348] width 1231 height 697
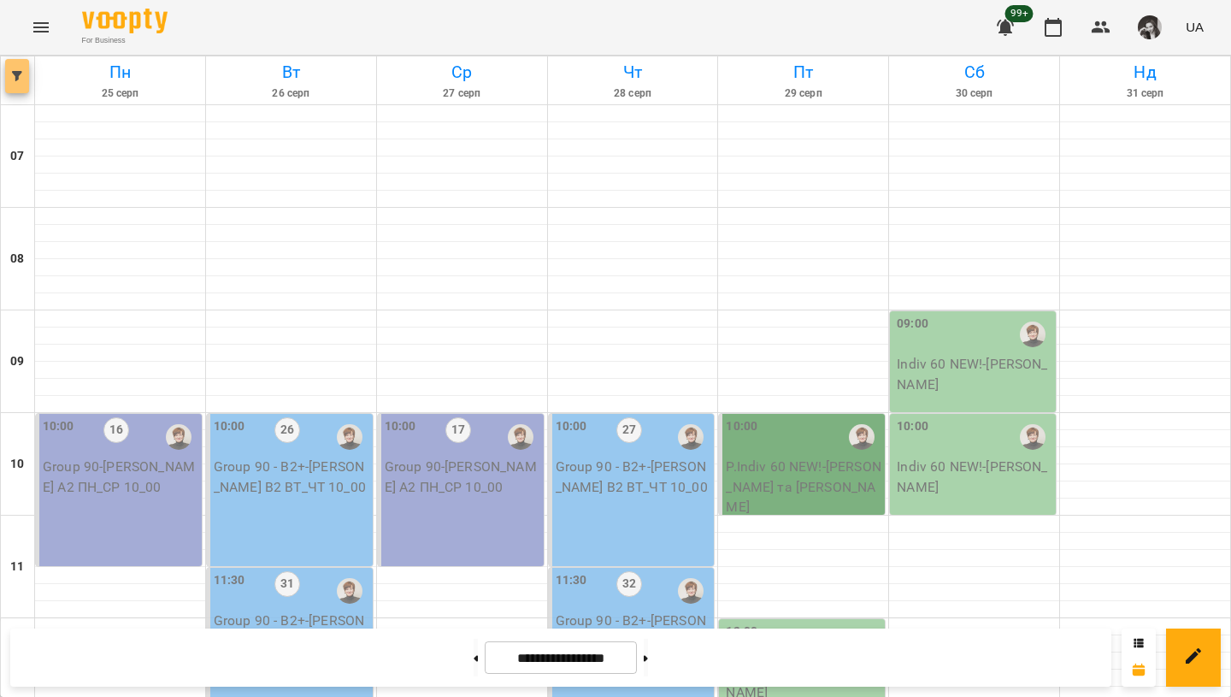
click at [18, 73] on icon "button" at bounding box center [17, 76] width 10 height 10
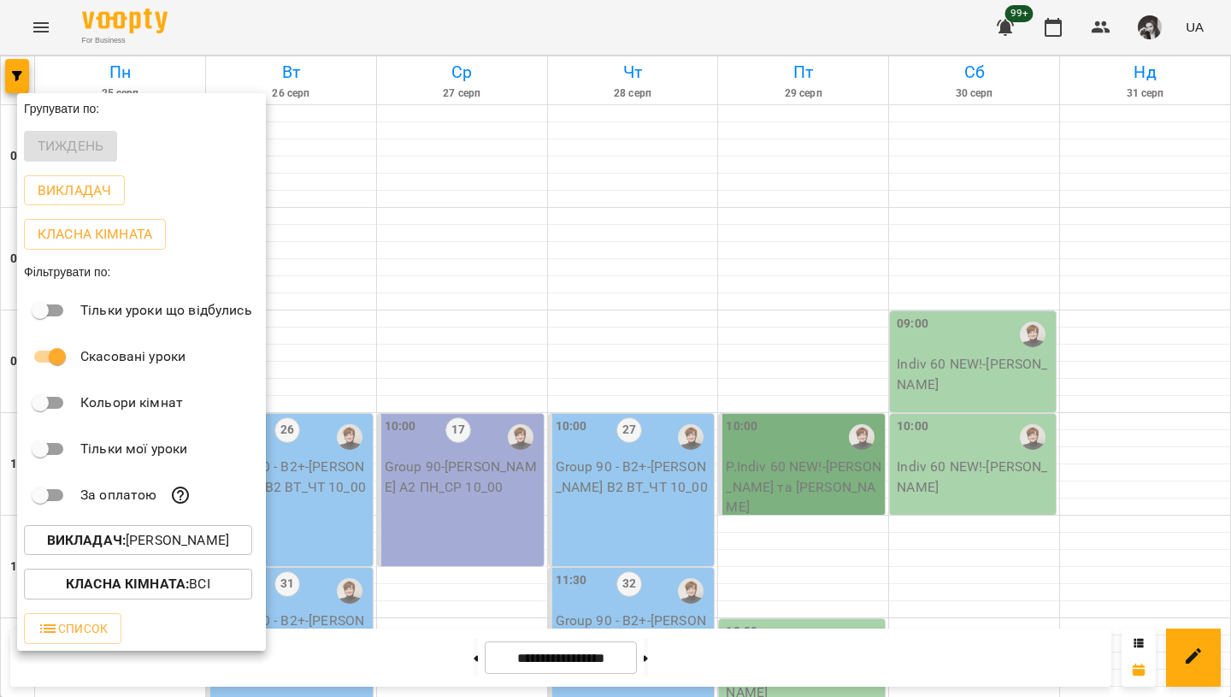
click at [21, 83] on div at bounding box center [615, 348] width 1231 height 697
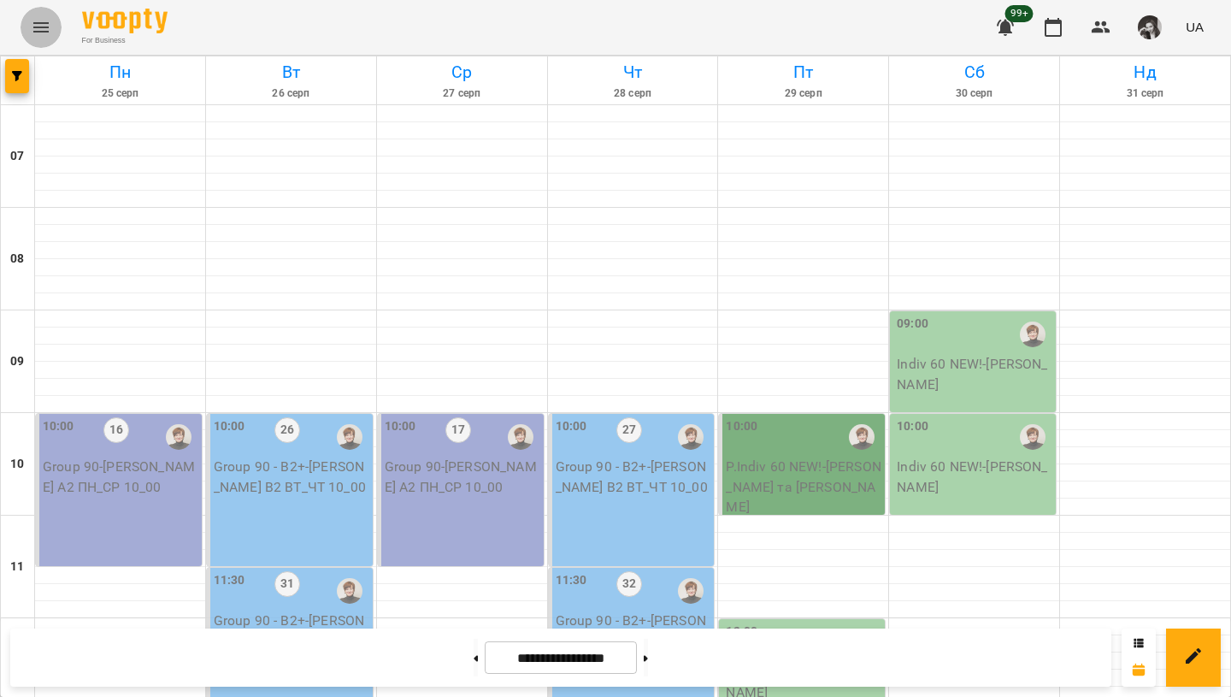
click at [40, 18] on icon "Menu" at bounding box center [41, 27] width 21 height 21
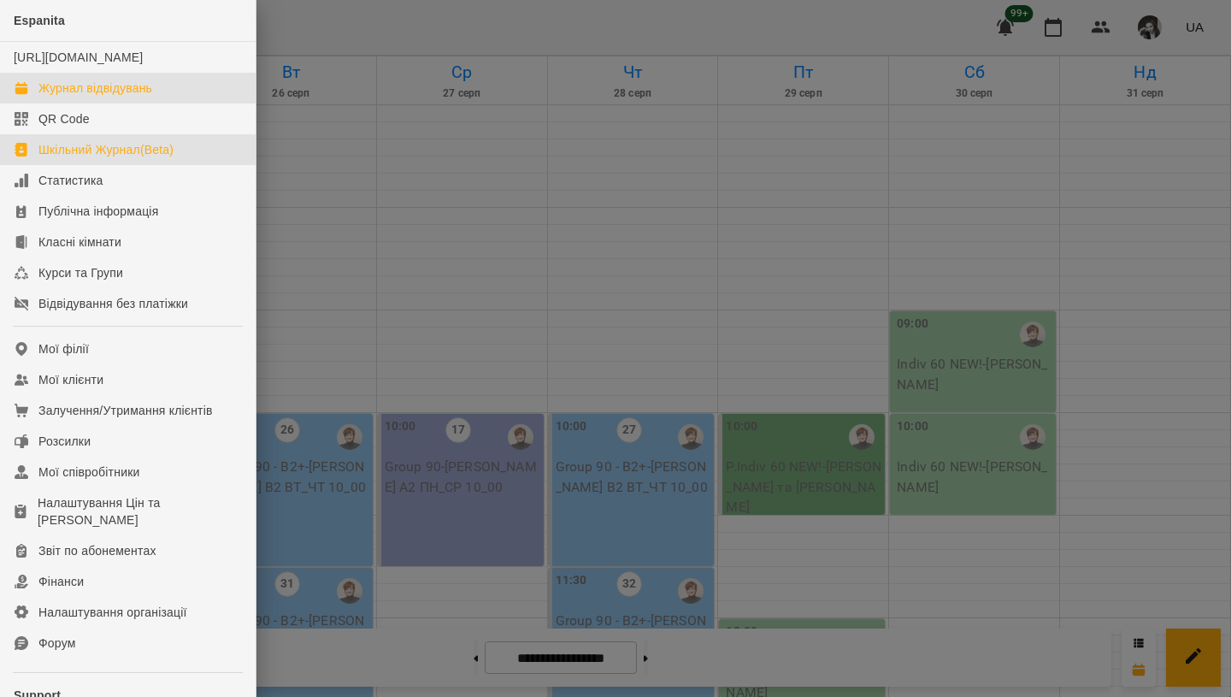
click at [112, 158] on div "Шкільний Журнал(Beta)" at bounding box center [105, 149] width 135 height 17
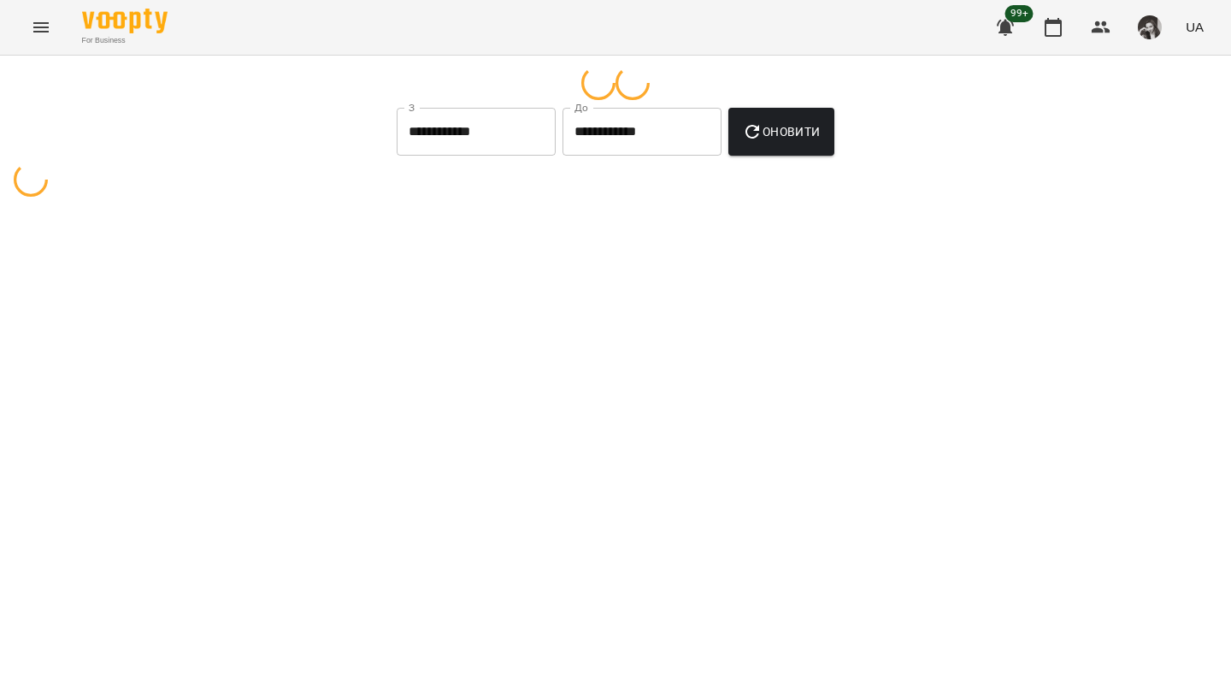
select select "**********"
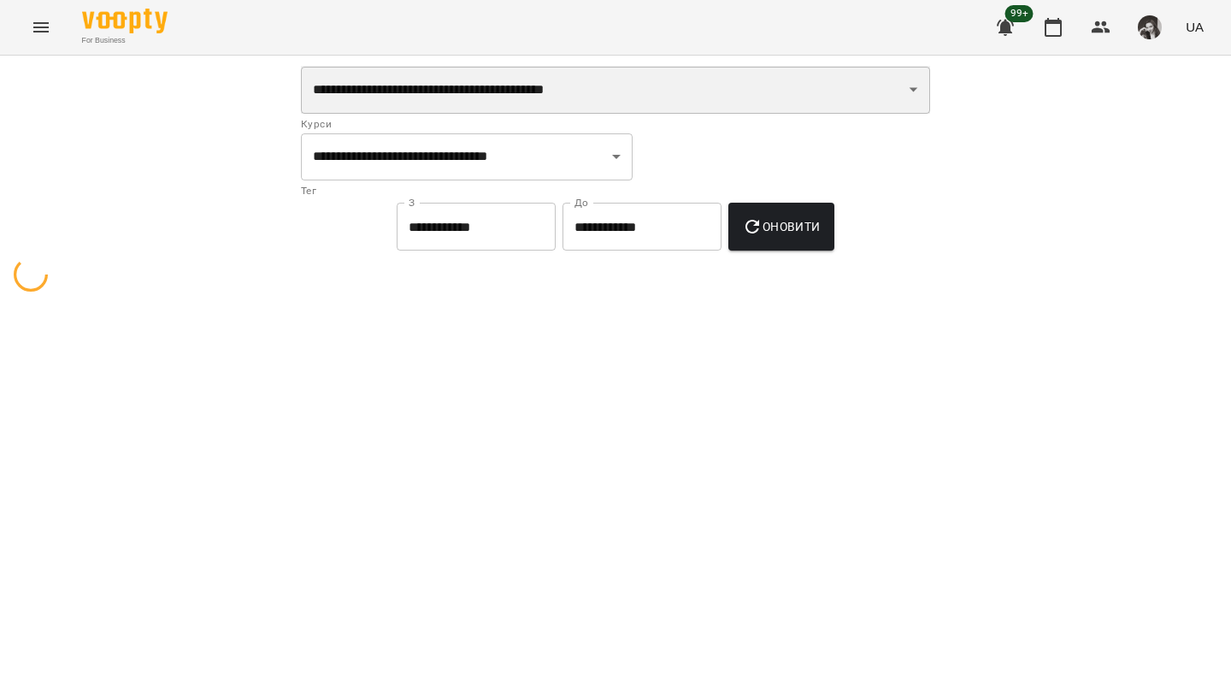
click at [526, 96] on select "**********" at bounding box center [615, 90] width 629 height 48
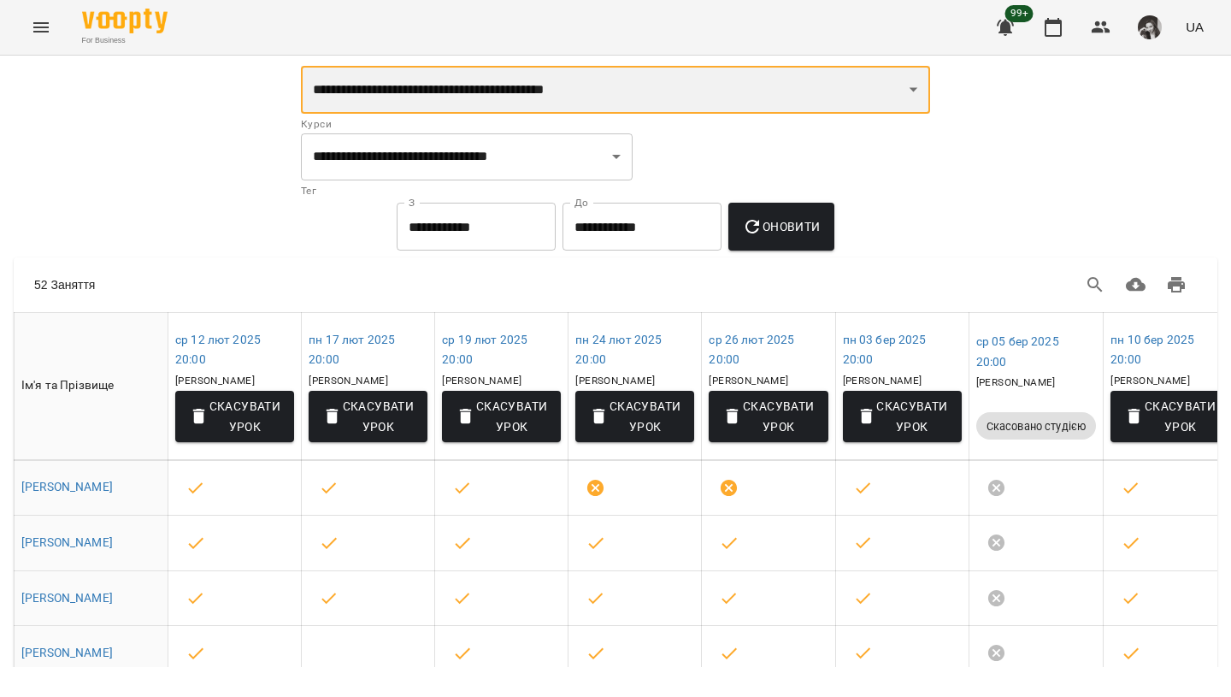
select select "**********"
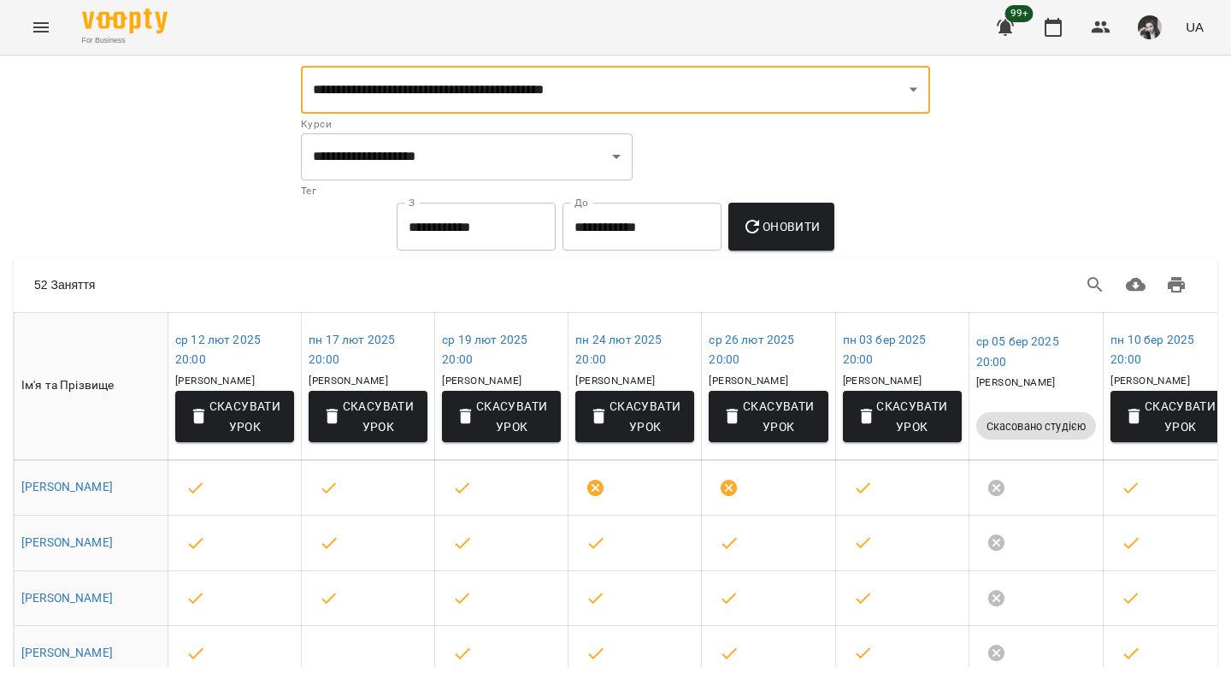
click at [788, 236] on span "Оновити" at bounding box center [781, 226] width 78 height 21
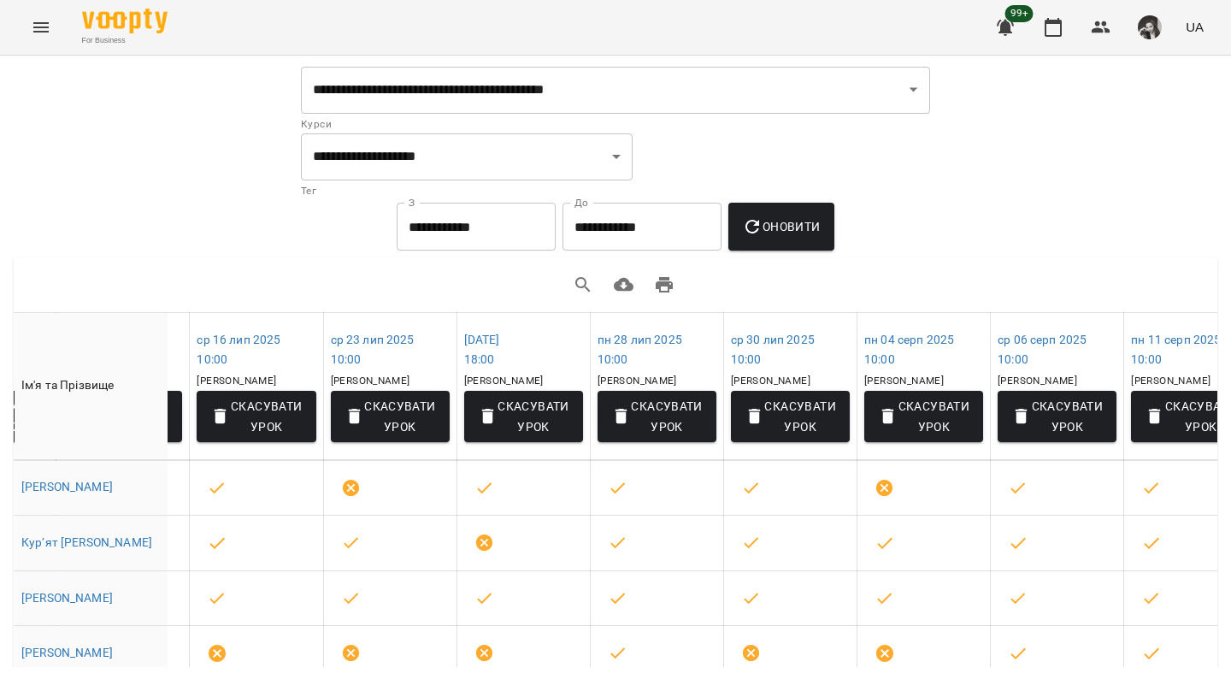
scroll to position [0, 498]
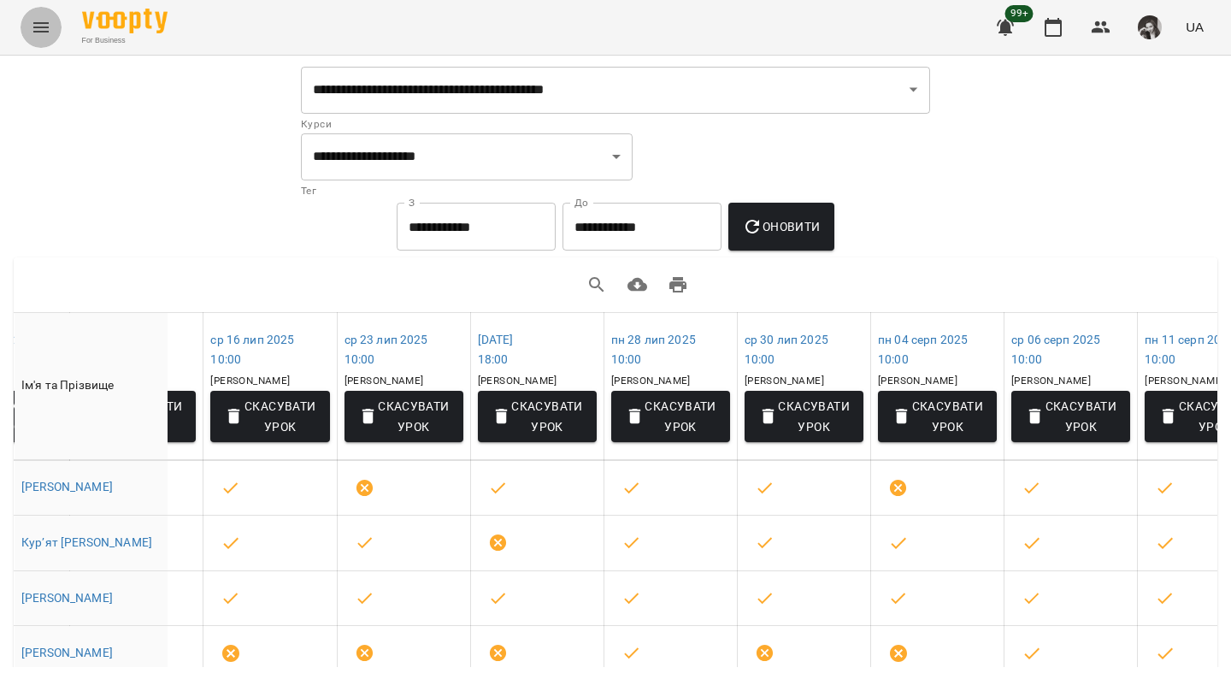
click at [41, 28] on icon "Menu" at bounding box center [41, 27] width 21 height 21
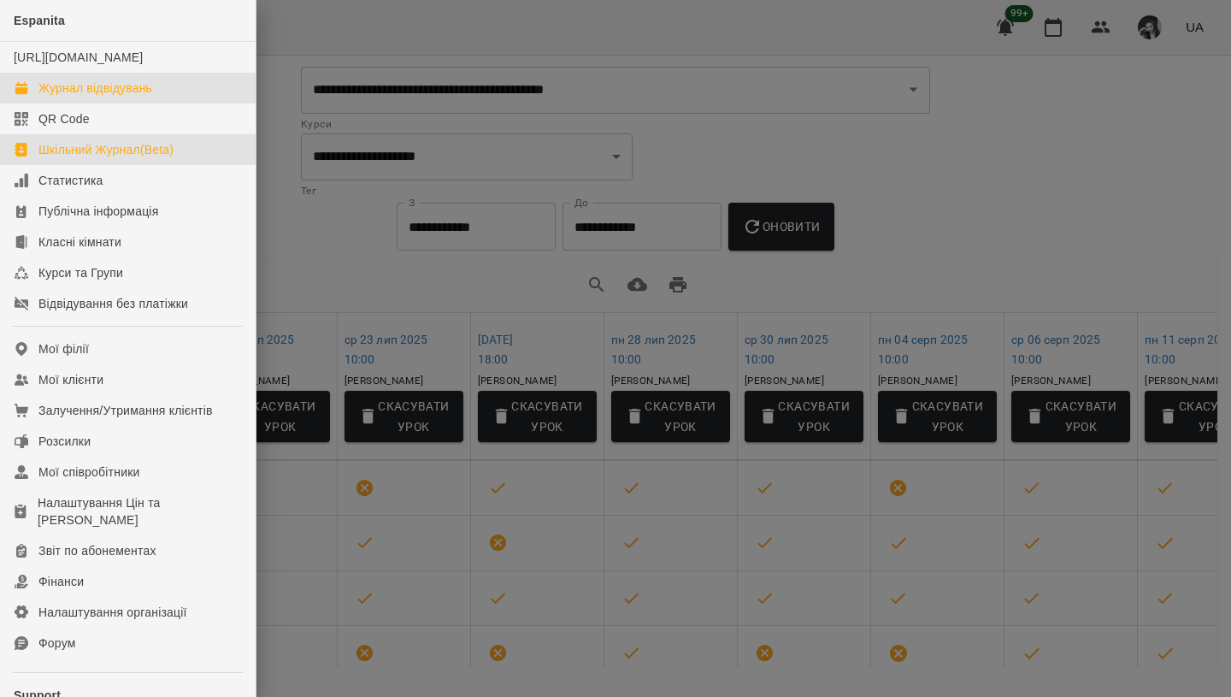
click at [103, 97] on div "Журнал відвідувань" at bounding box center [95, 87] width 114 height 17
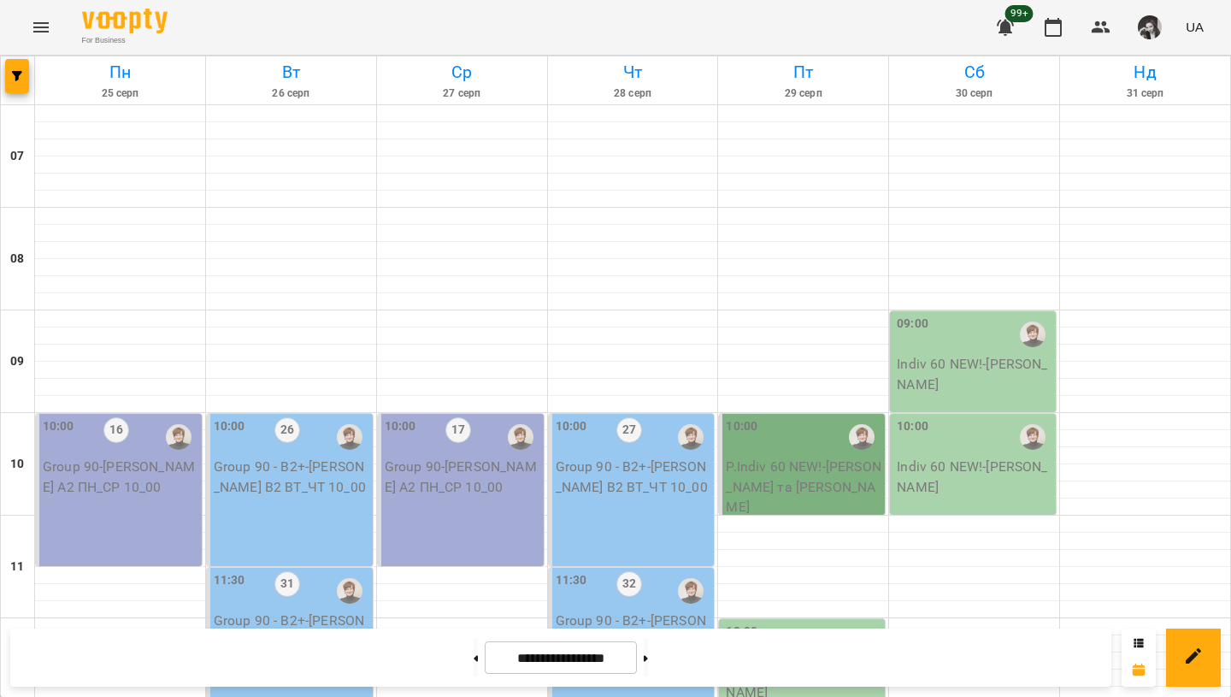
scroll to position [250, 0]
click at [473, 414] on div "10:00 17 Group 90 - [PERSON_NAME] А2 ПН_СР 10_00" at bounding box center [461, 490] width 166 height 152
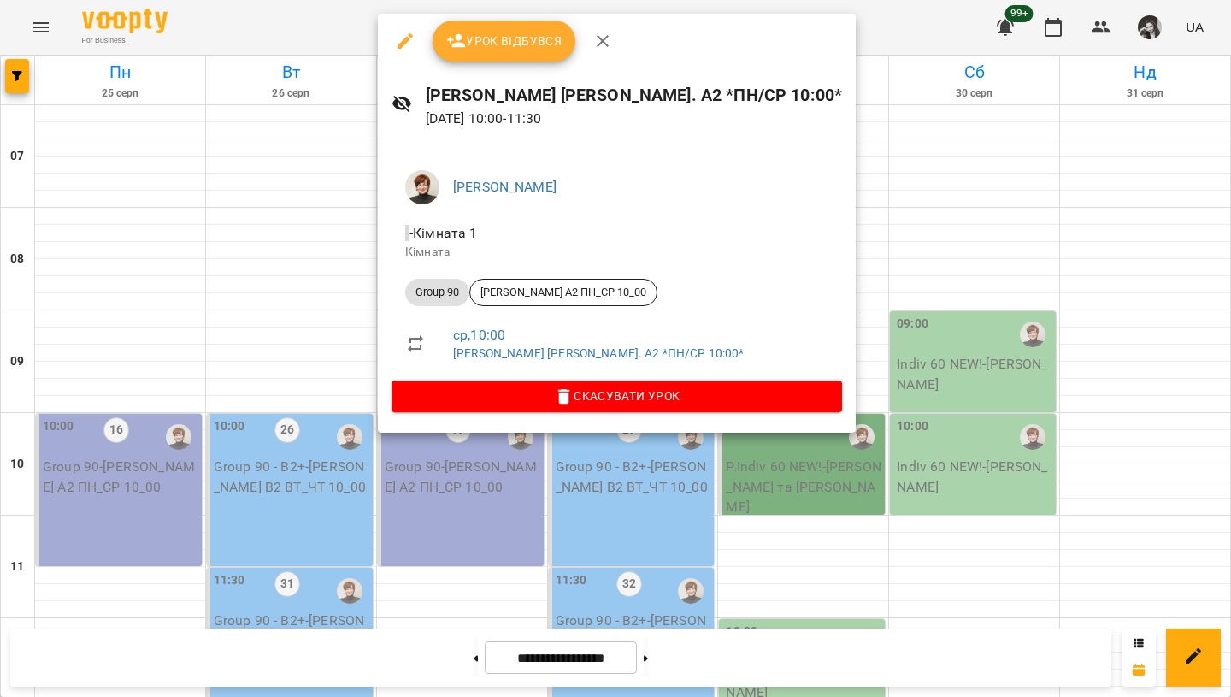
click at [695, 122] on div at bounding box center [615, 348] width 1231 height 697
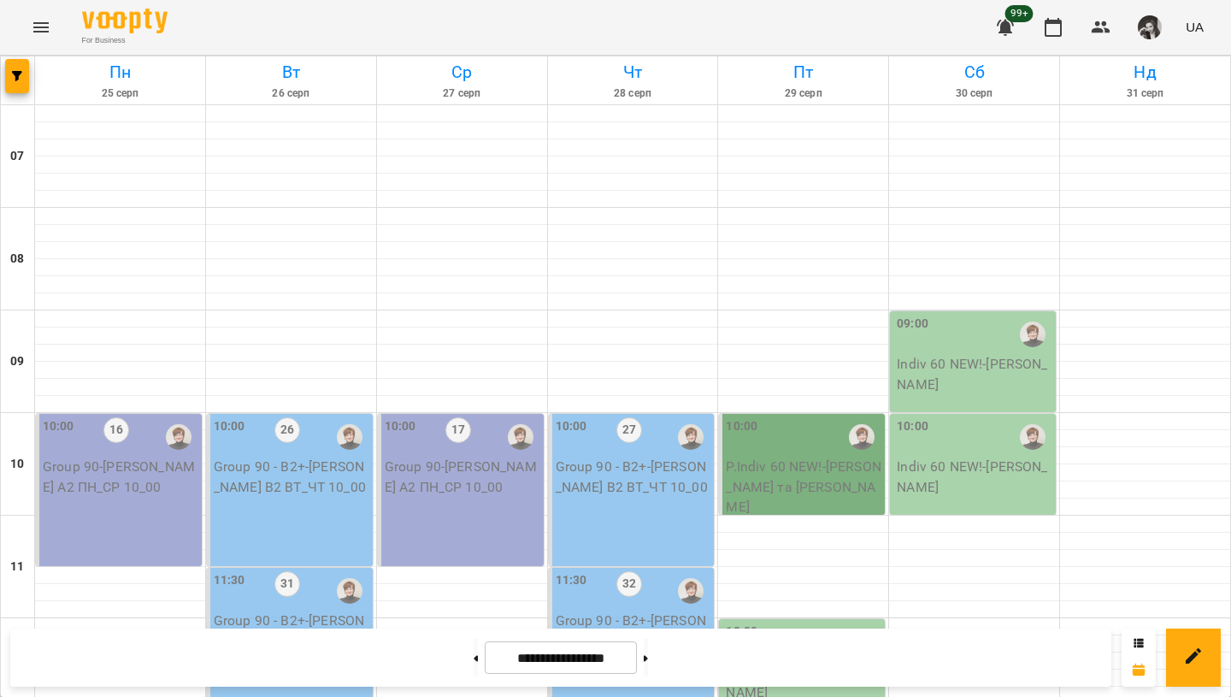
click at [450, 414] on div "10:00 17 Group 90 - [PERSON_NAME] А2 ПН_СР 10_00" at bounding box center [461, 490] width 166 height 152
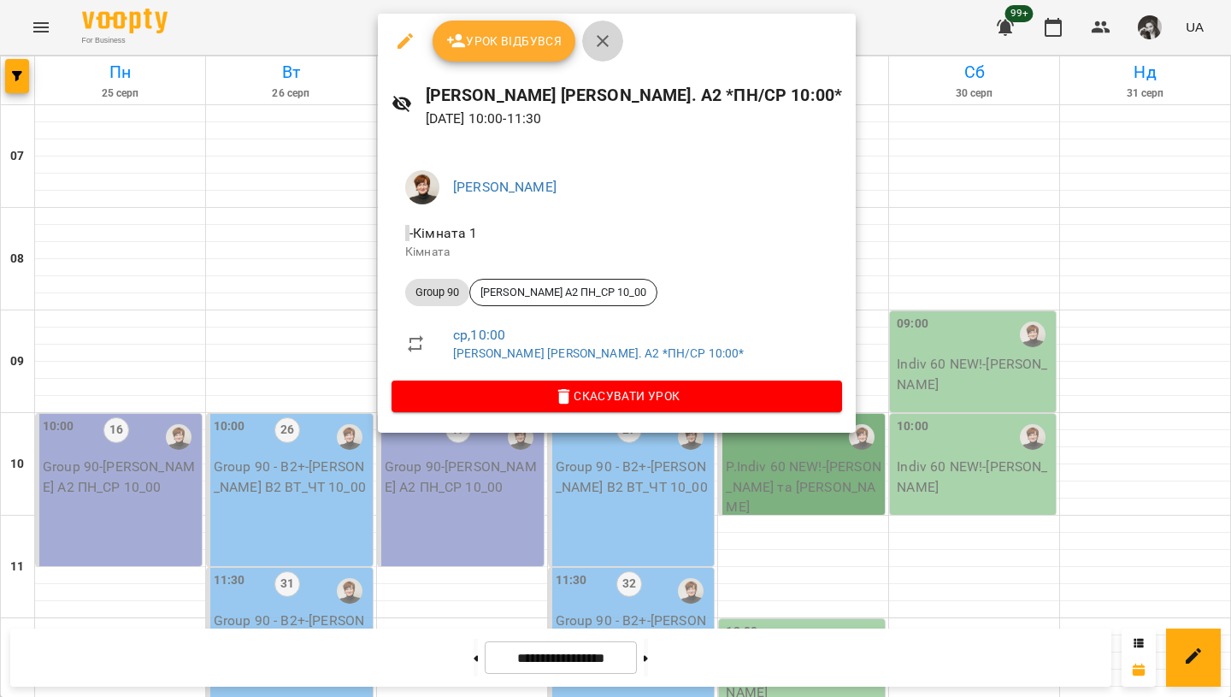
click at [603, 38] on icon "button" at bounding box center [602, 41] width 21 height 21
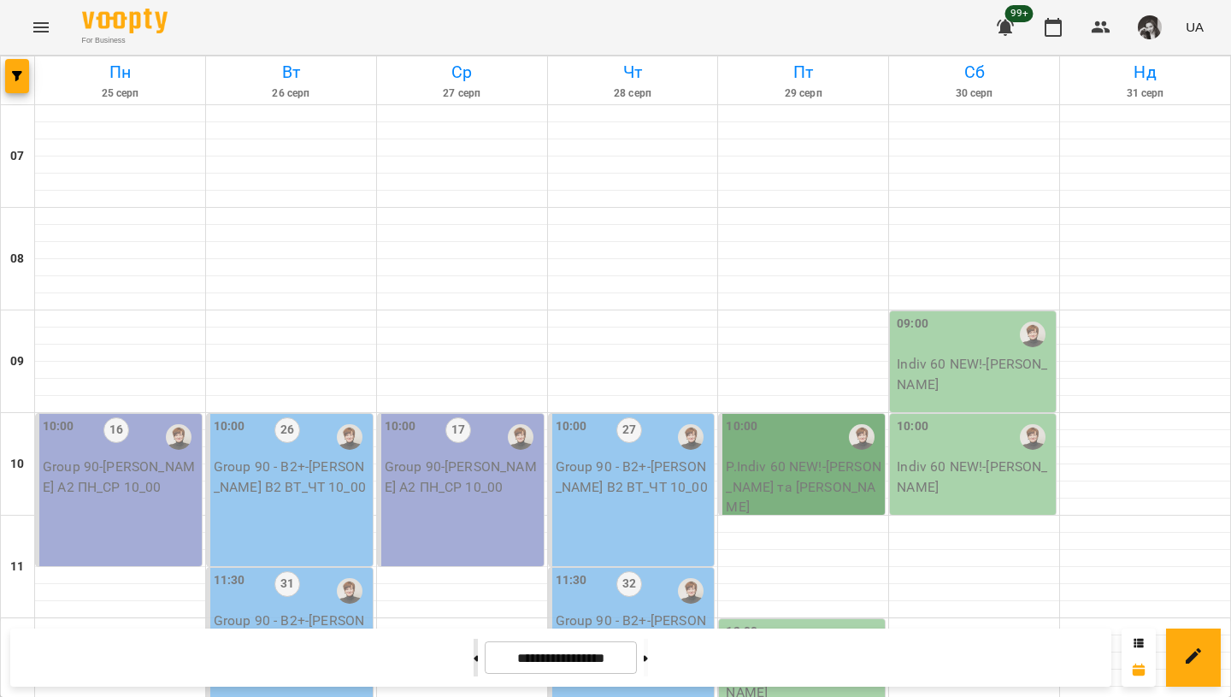
click at [473, 665] on button at bounding box center [475, 657] width 4 height 38
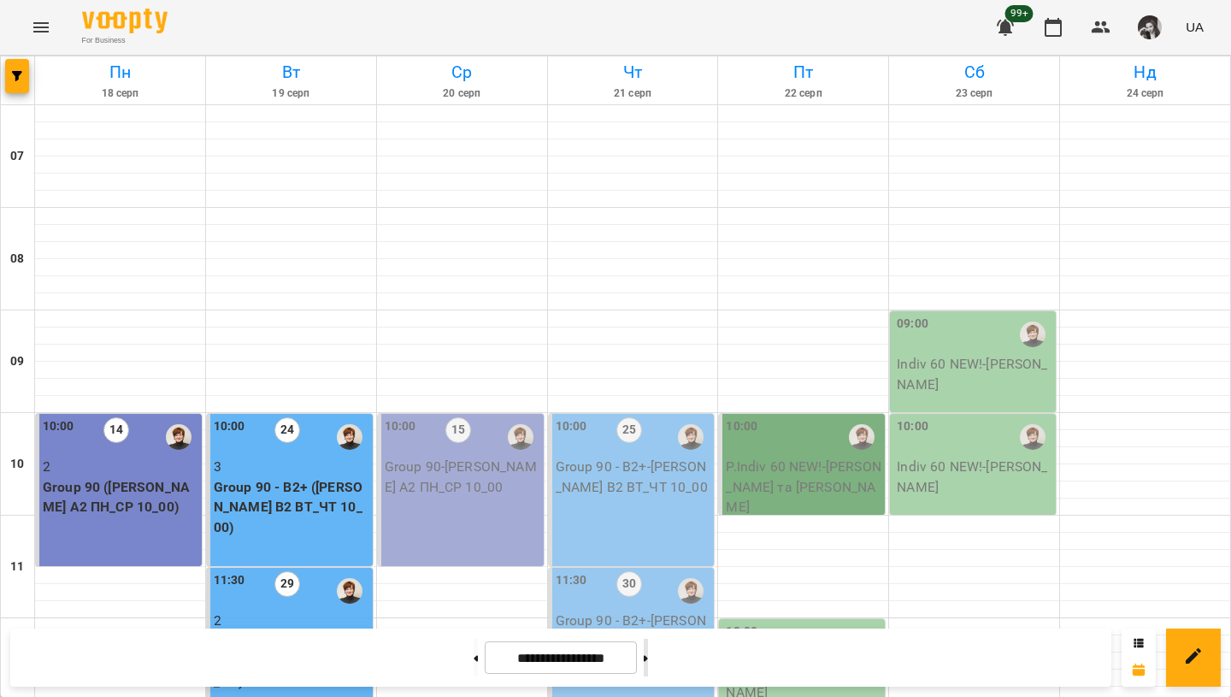
click at [648, 656] on icon at bounding box center [646, 658] width 4 height 6
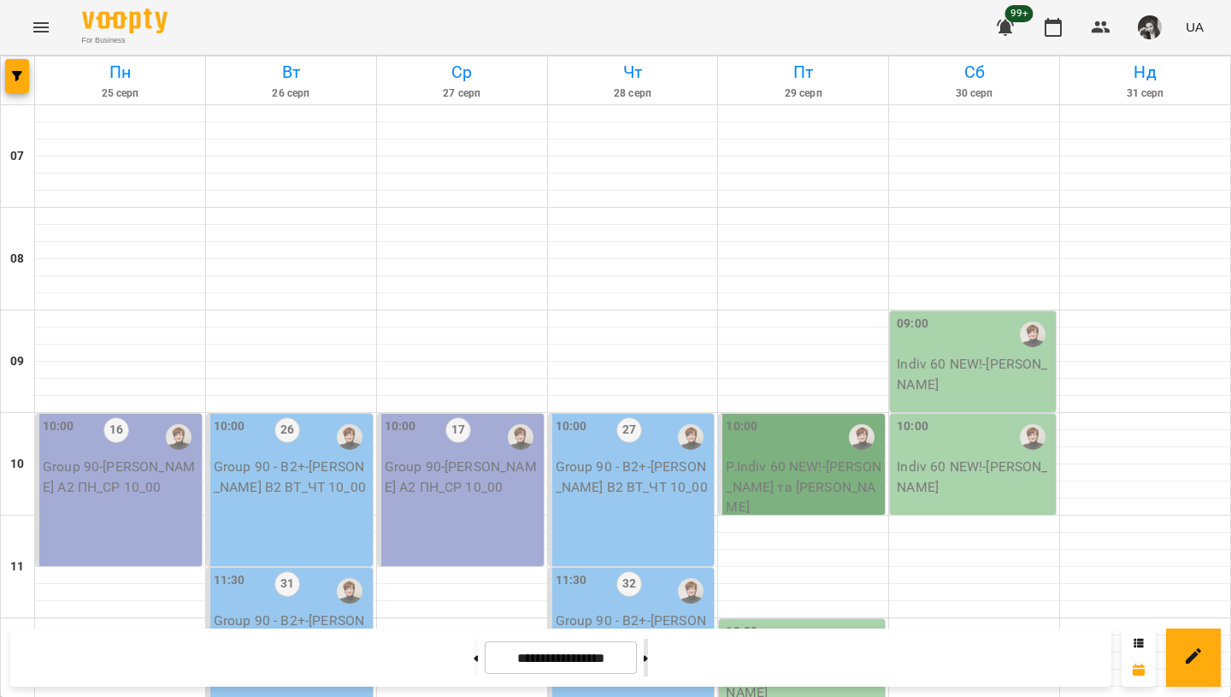
click at [648, 656] on icon at bounding box center [646, 658] width 4 height 6
type input "**********"
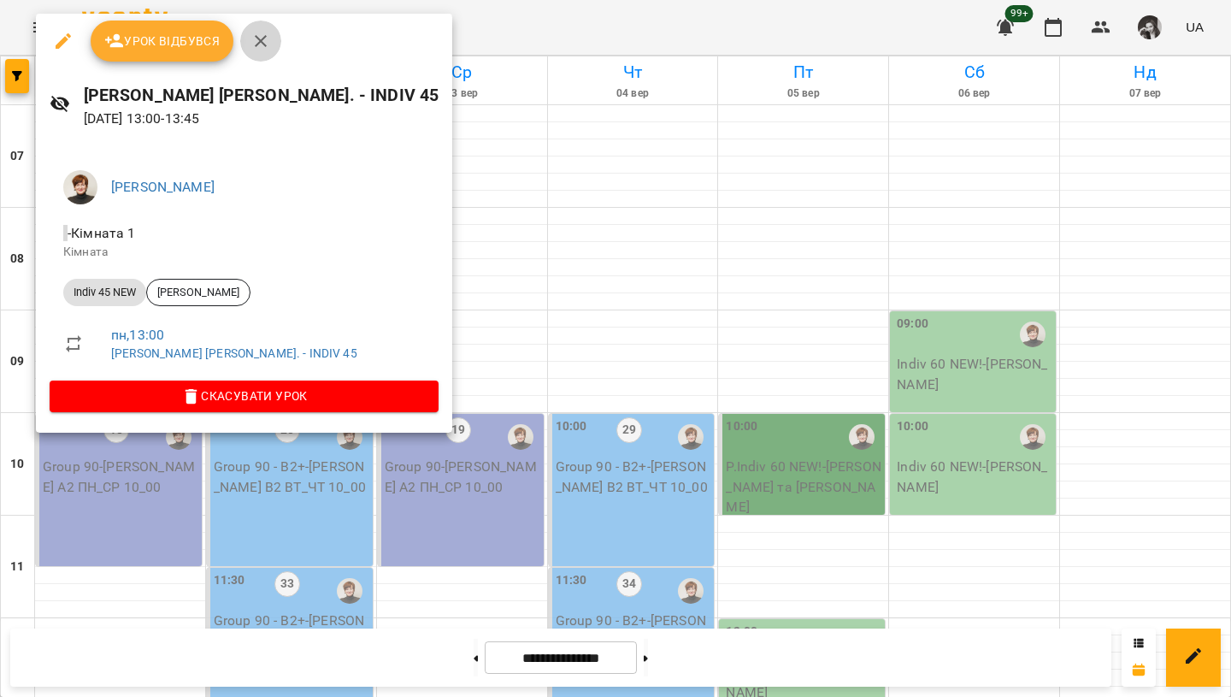
click at [261, 36] on icon "button" at bounding box center [260, 41] width 21 height 21
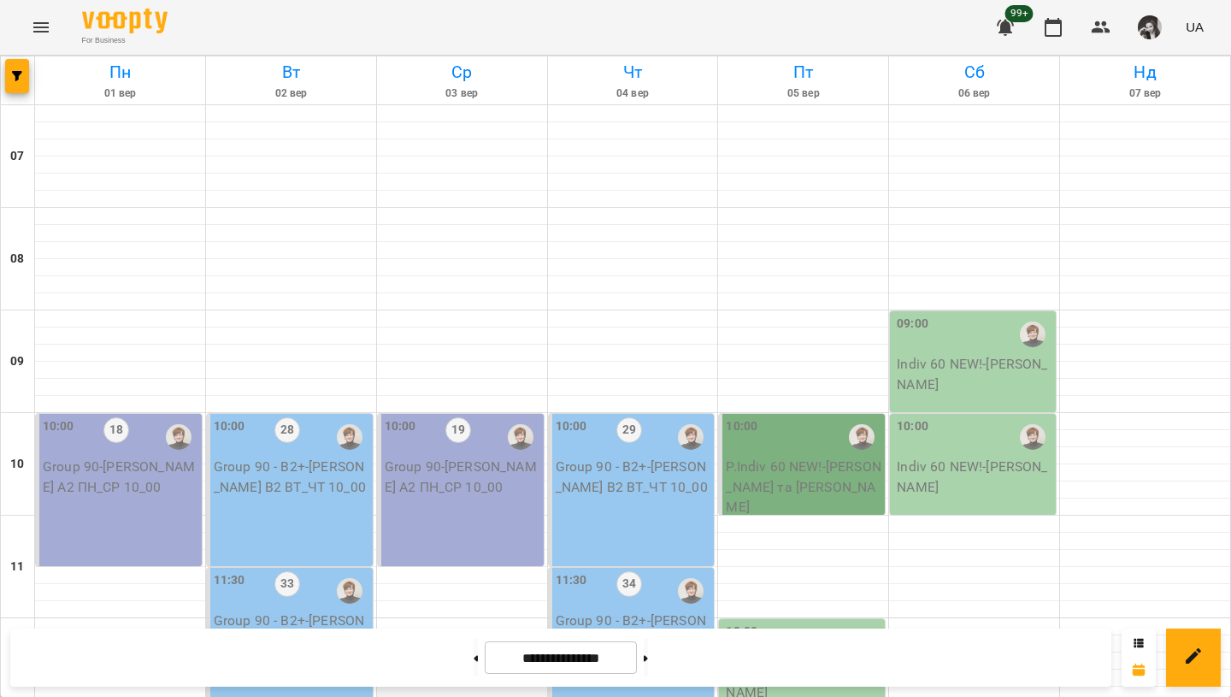
scroll to position [309, 0]
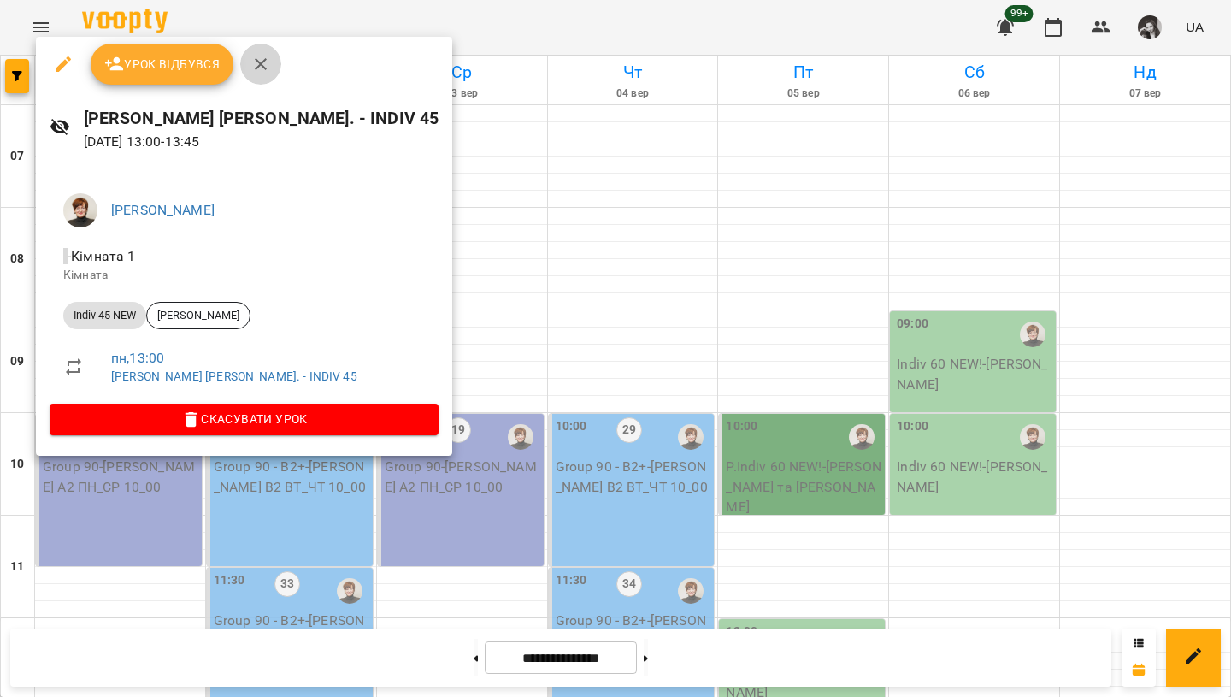
click at [259, 68] on icon "button" at bounding box center [260, 64] width 21 height 21
